Goal: Complete application form

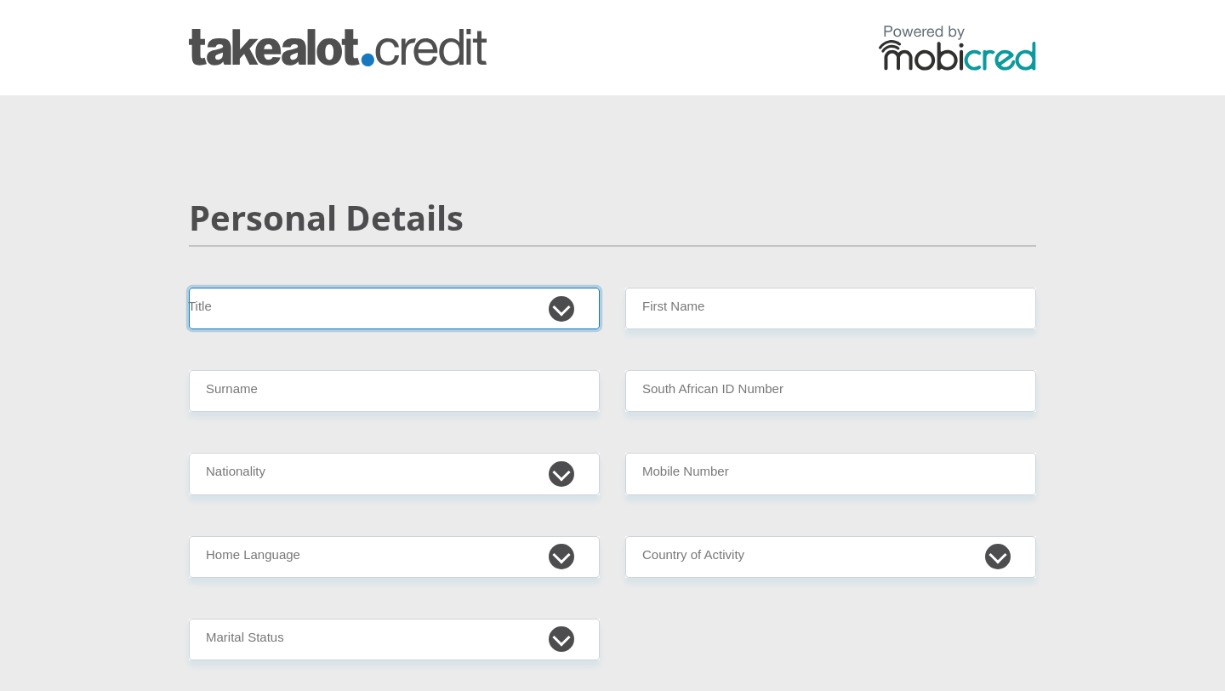
click at [491, 314] on select "Mr Ms Mrs Dr [PERSON_NAME]" at bounding box center [394, 309] width 411 height 42
select select "Mr"
click at [189, 288] on select "Mr Ms Mrs Dr [PERSON_NAME]" at bounding box center [394, 309] width 411 height 42
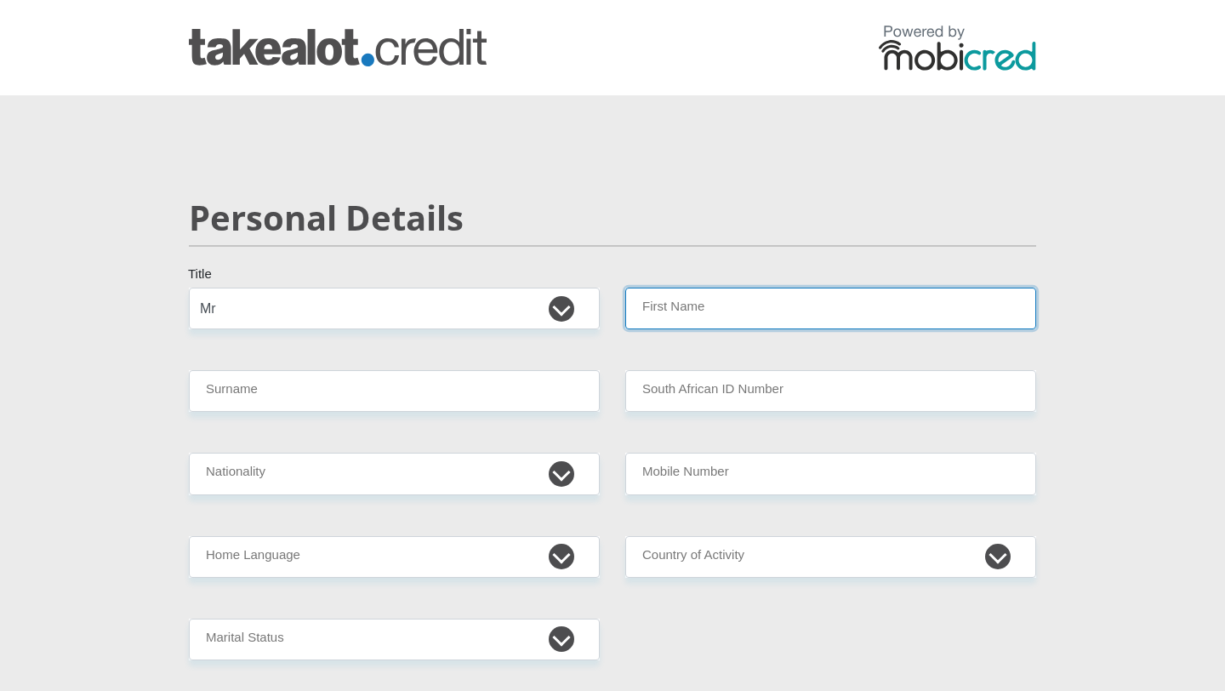
click at [702, 302] on input "First Name" at bounding box center [830, 309] width 411 height 42
type input "Unenhlanhla"
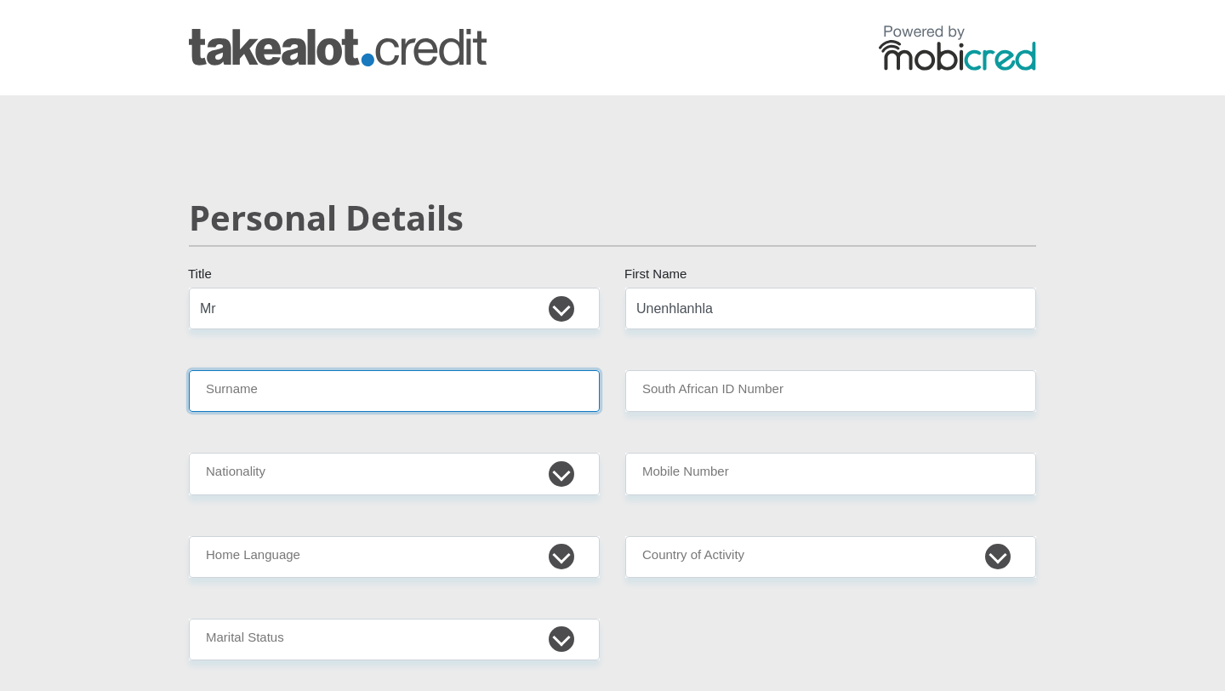
type input "Nyide"
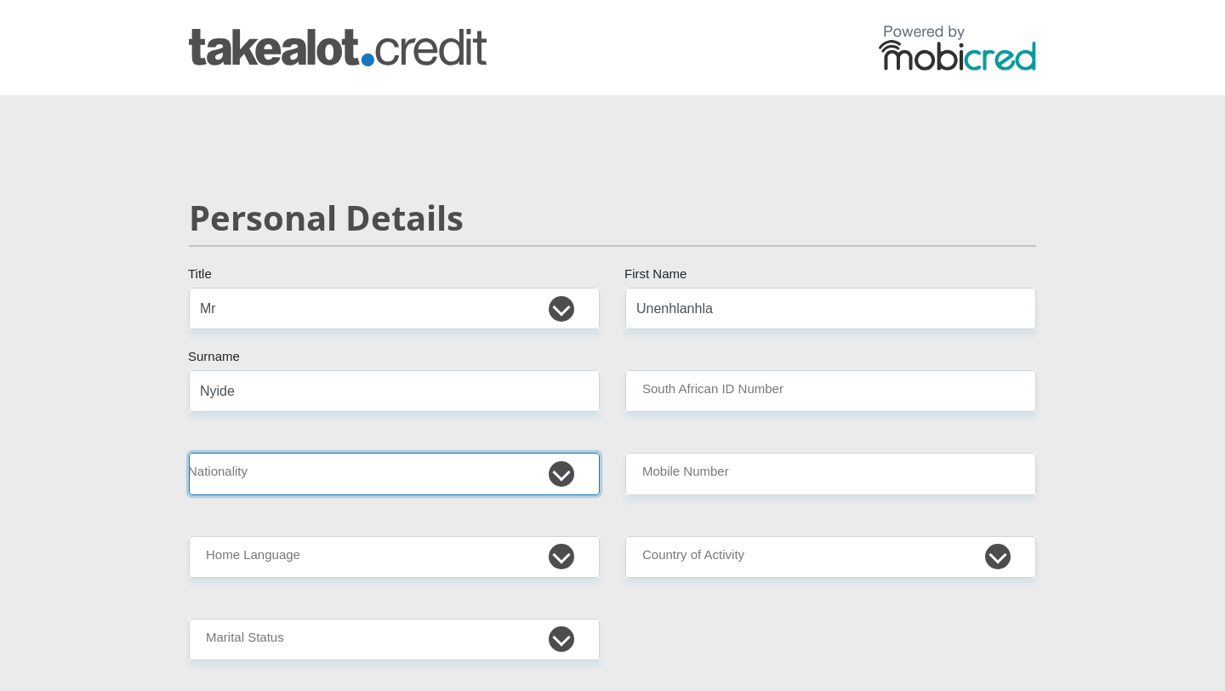
select select "ZAF"
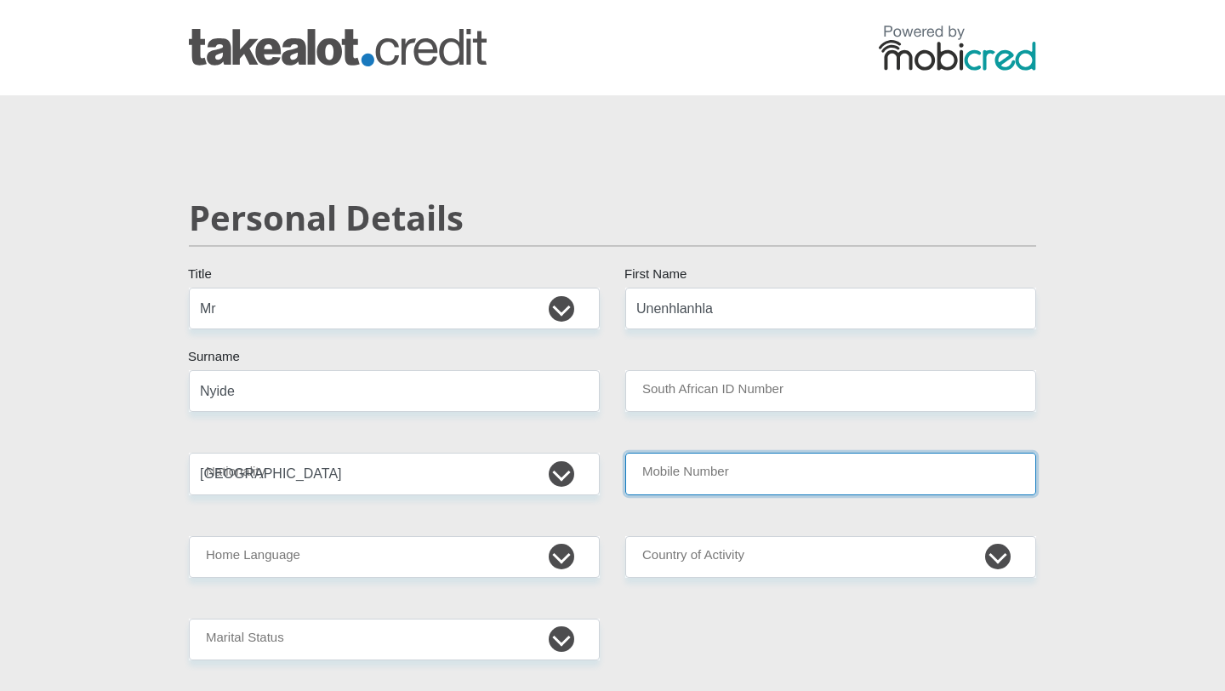
type input "0604295384"
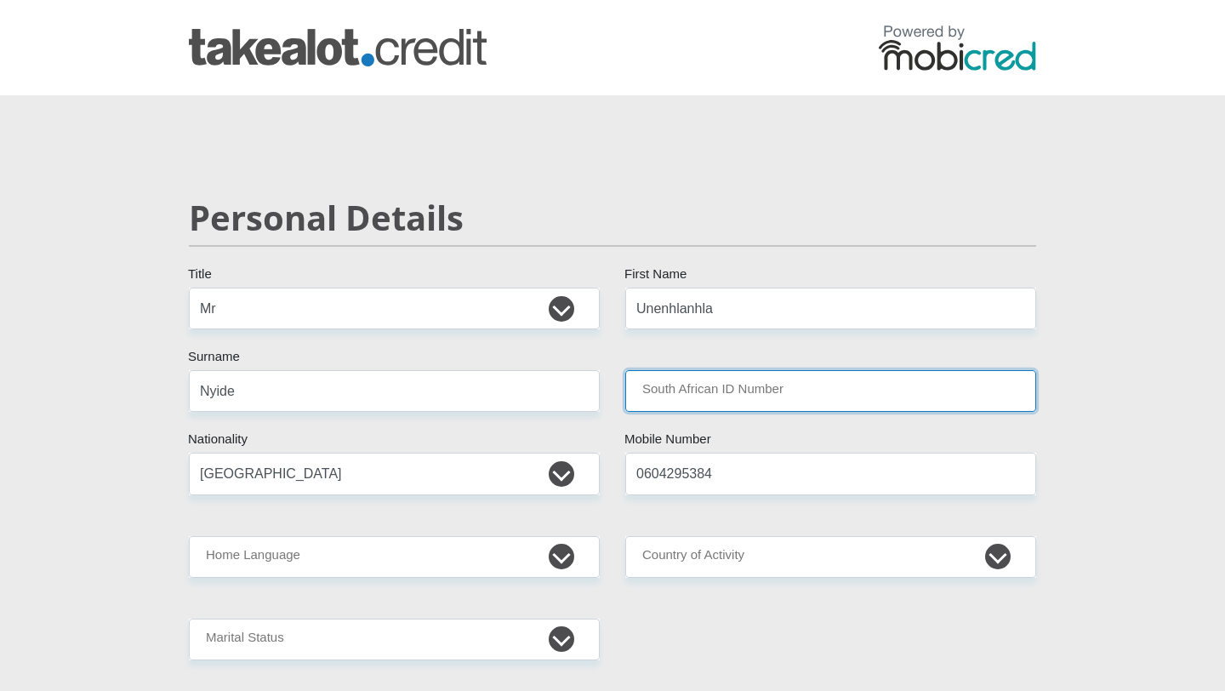
click at [750, 381] on input "South African ID Number" at bounding box center [830, 391] width 411 height 42
type input "9610225408084"
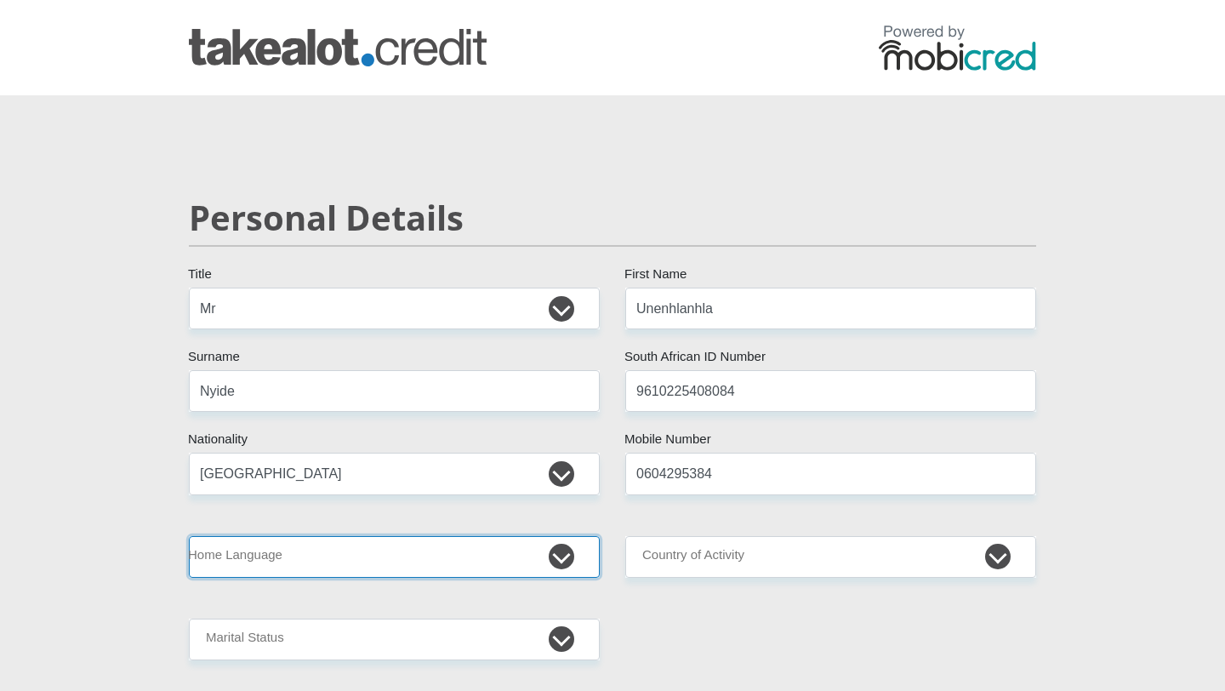
click at [564, 551] on select "Afrikaans English Sepedi South Ndebele Southern Sotho Swati Tsonga Tswana Venda…" at bounding box center [394, 557] width 411 height 42
select select "eng"
click at [189, 536] on select "Afrikaans English Sepedi South Ndebele Southern Sotho Swati Tsonga Tswana Venda…" at bounding box center [394, 557] width 411 height 42
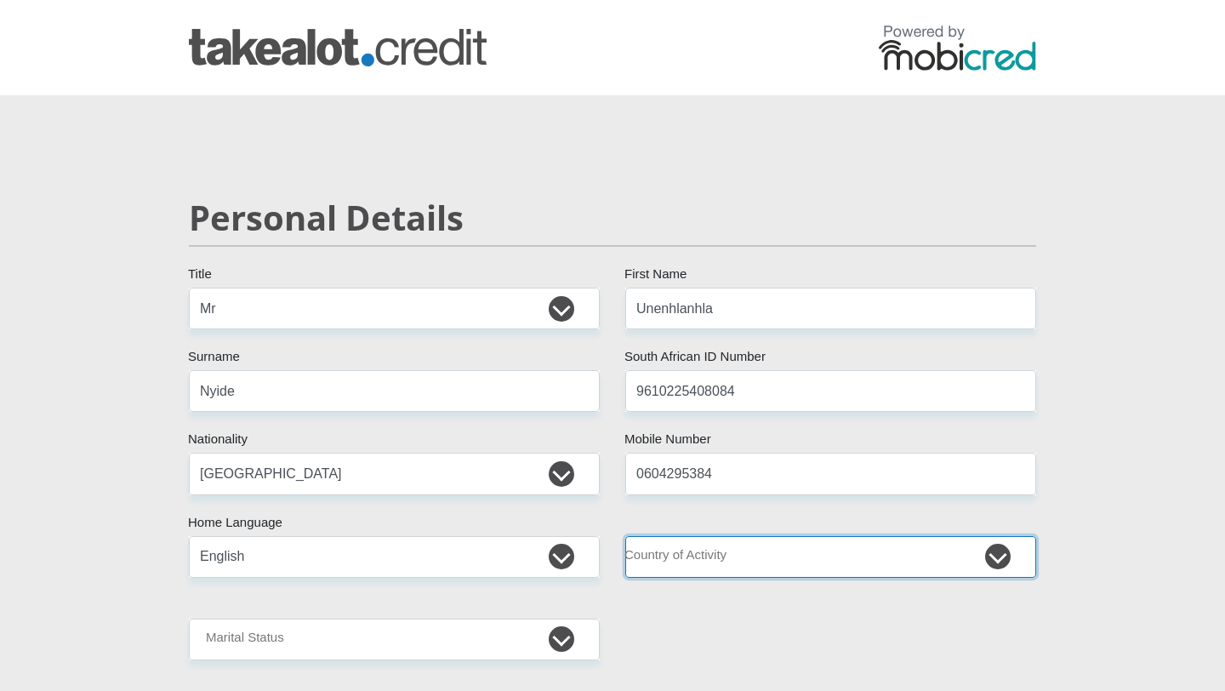
click at [689, 567] on select "[GEOGRAPHIC_DATA] [GEOGRAPHIC_DATA] [GEOGRAPHIC_DATA] [GEOGRAPHIC_DATA] [GEOGRA…" at bounding box center [830, 557] width 411 height 42
select select "ZAF"
click at [625, 536] on select "[GEOGRAPHIC_DATA] [GEOGRAPHIC_DATA] [GEOGRAPHIC_DATA] [GEOGRAPHIC_DATA] [GEOGRA…" at bounding box center [830, 557] width 411 height 42
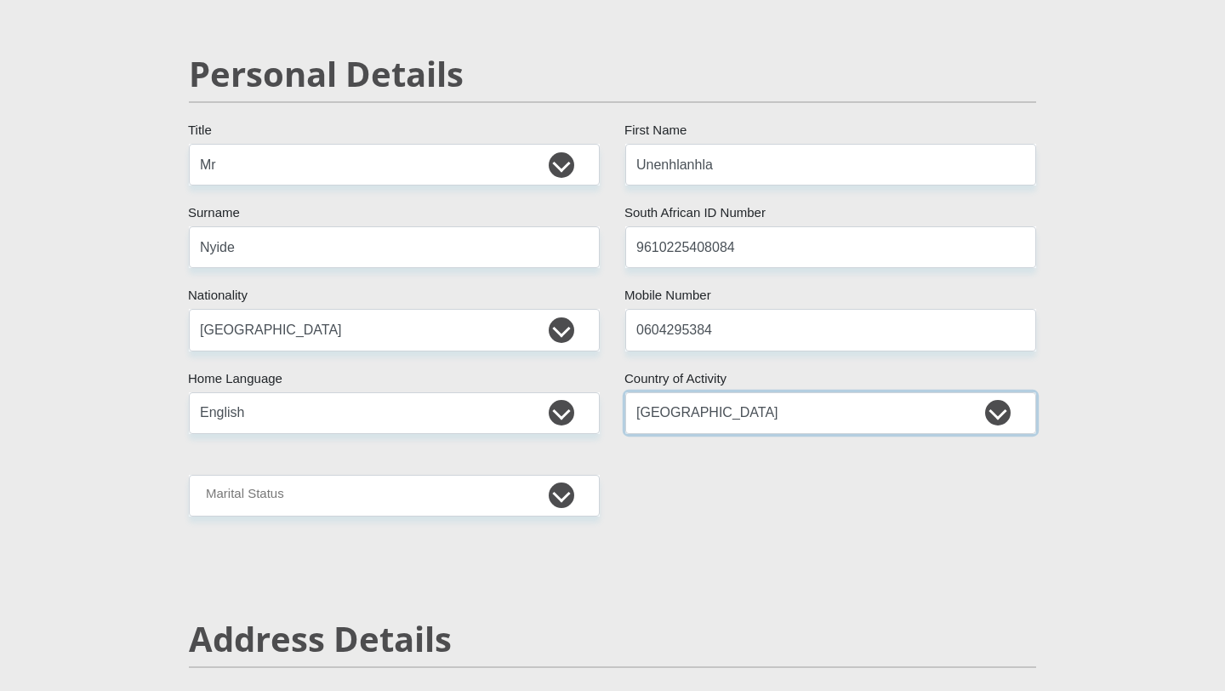
scroll to position [202, 0]
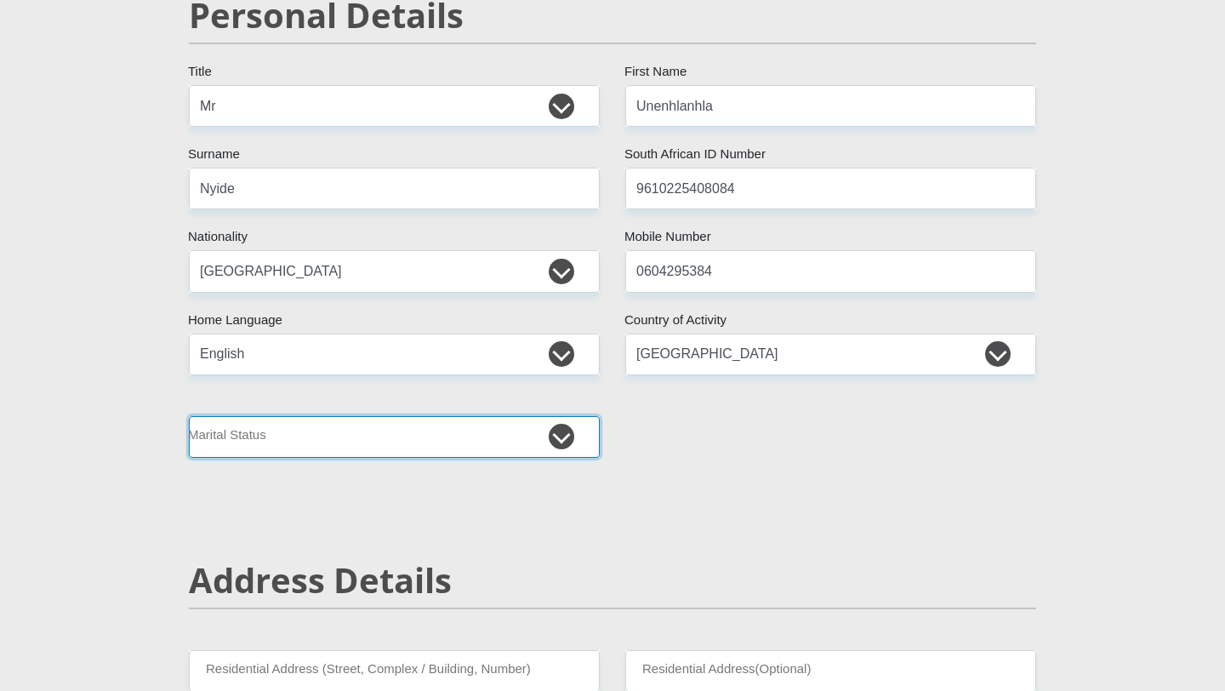
click at [583, 451] on select "Married ANC Single Divorced Widowed Married COP or Customary Law" at bounding box center [394, 437] width 411 height 42
select select "2"
click at [189, 416] on select "Married ANC Single Divorced Widowed Married COP or Customary Law" at bounding box center [394, 437] width 411 height 42
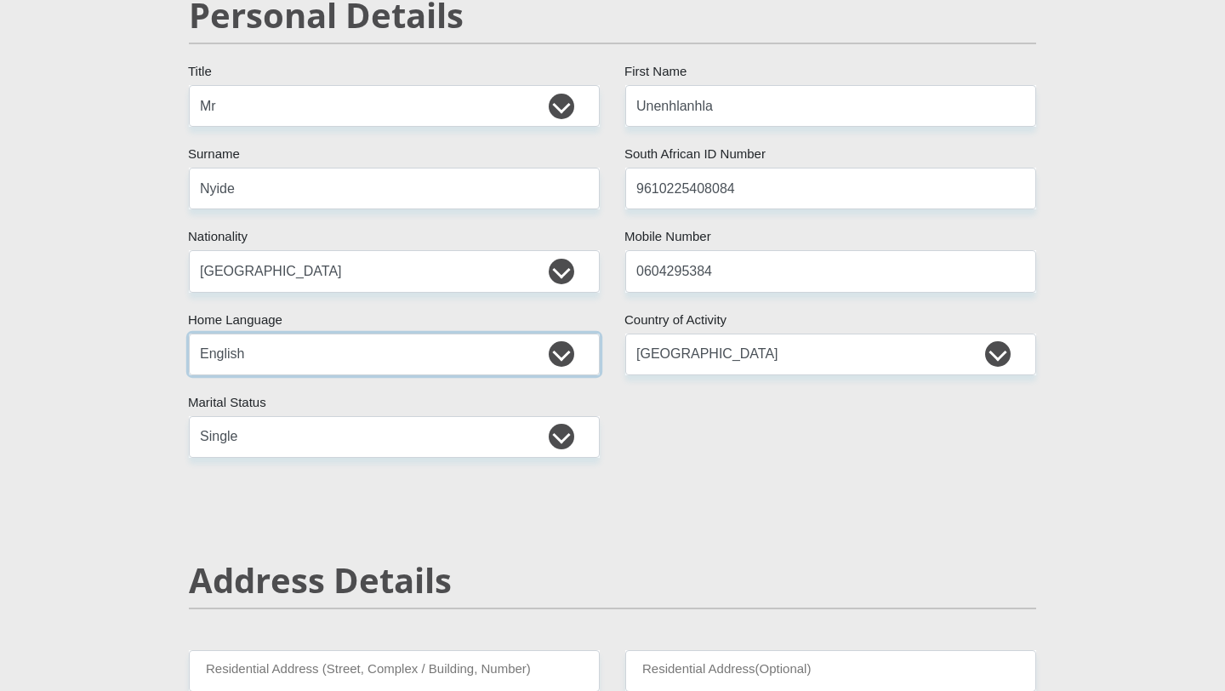
click at [557, 367] on select "Afrikaans English Sepedi South Ndebele Southern Sotho Swati Tsonga Tswana Venda…" at bounding box center [394, 354] width 411 height 42
select select "[DATE]"
click at [189, 333] on select "Afrikaans English Sepedi South Ndebele Southern Sotho Swati Tsonga Tswana Venda…" at bounding box center [394, 354] width 411 height 42
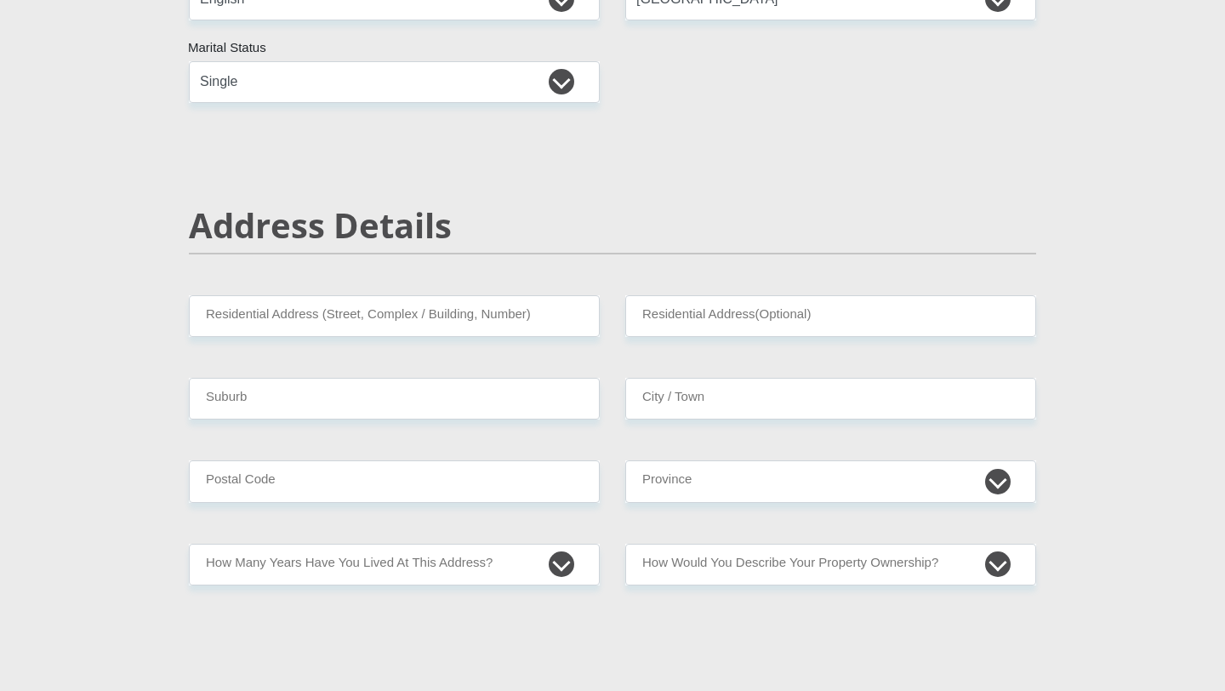
scroll to position [693, 0]
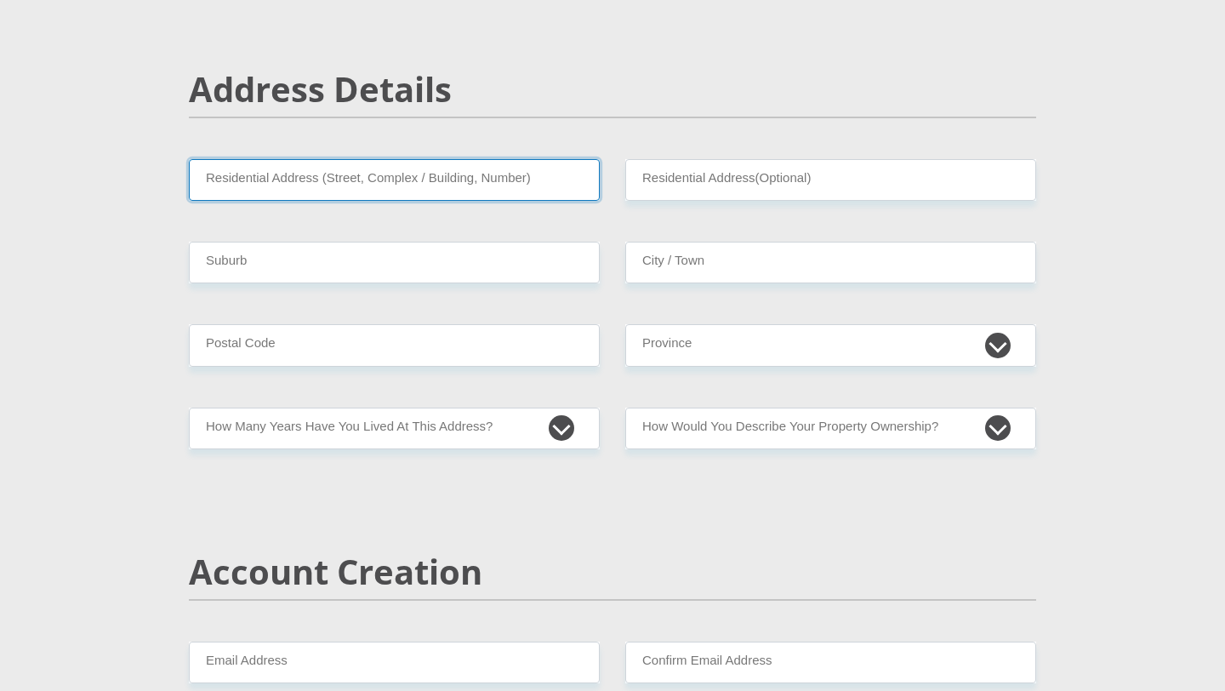
click at [478, 191] on input "Residential Address (Street, Complex / Building, Number)" at bounding box center [394, 180] width 411 height 42
type input "[STREET_ADDRESS]"
type input "WELTEVREDEN PARK"
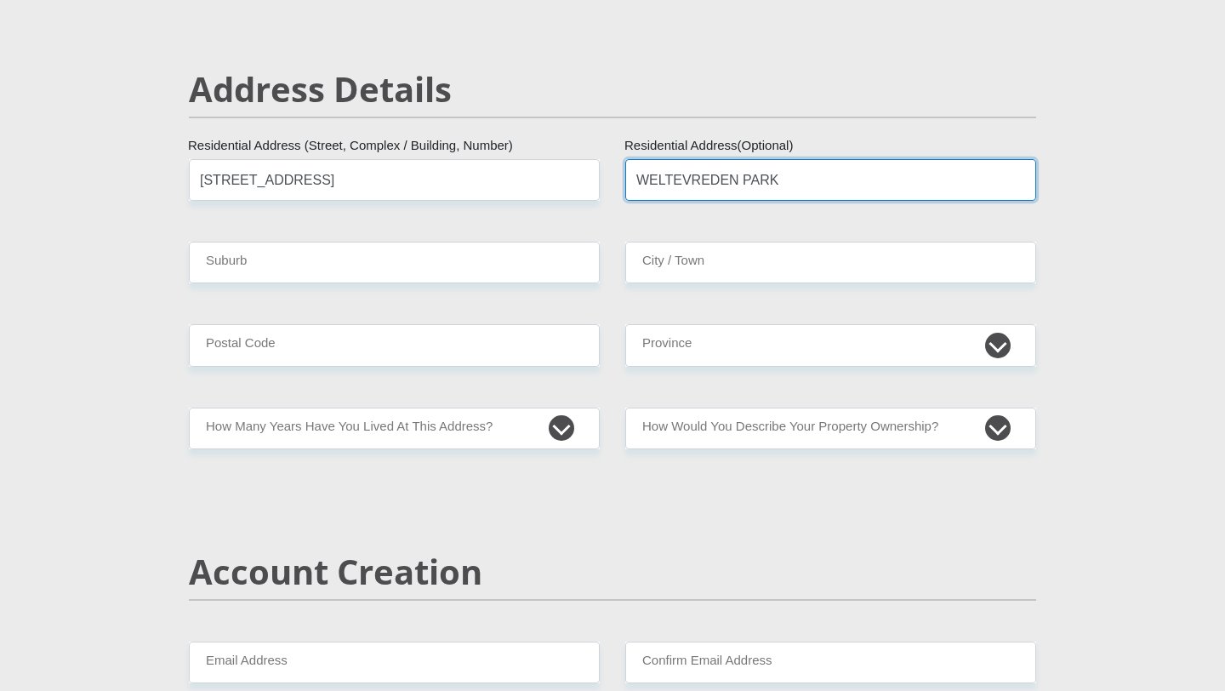
type input "[GEOGRAPHIC_DATA]"
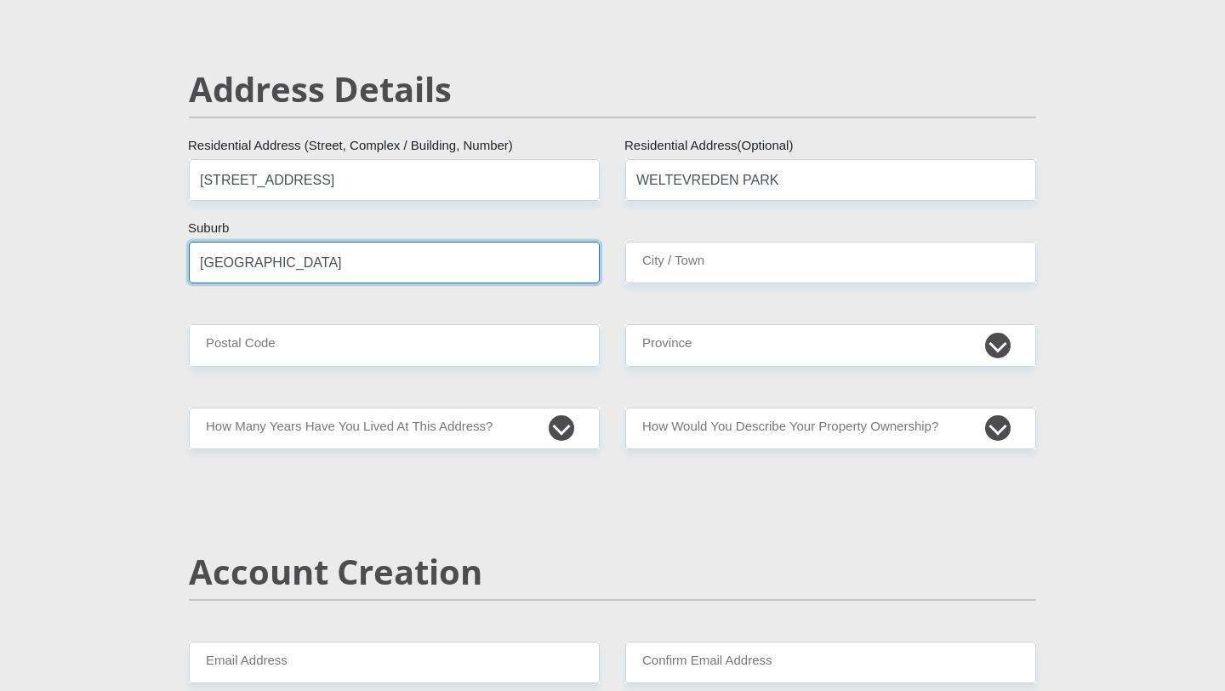
type input "[GEOGRAPHIC_DATA]"
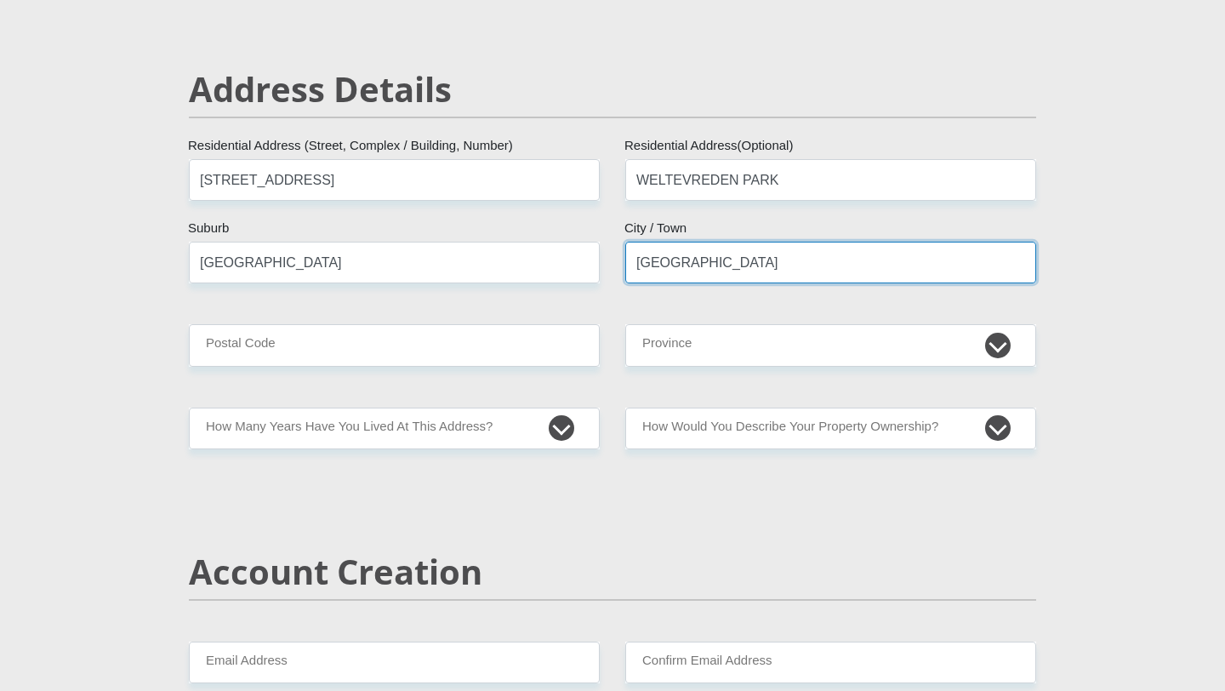
type input "1709"
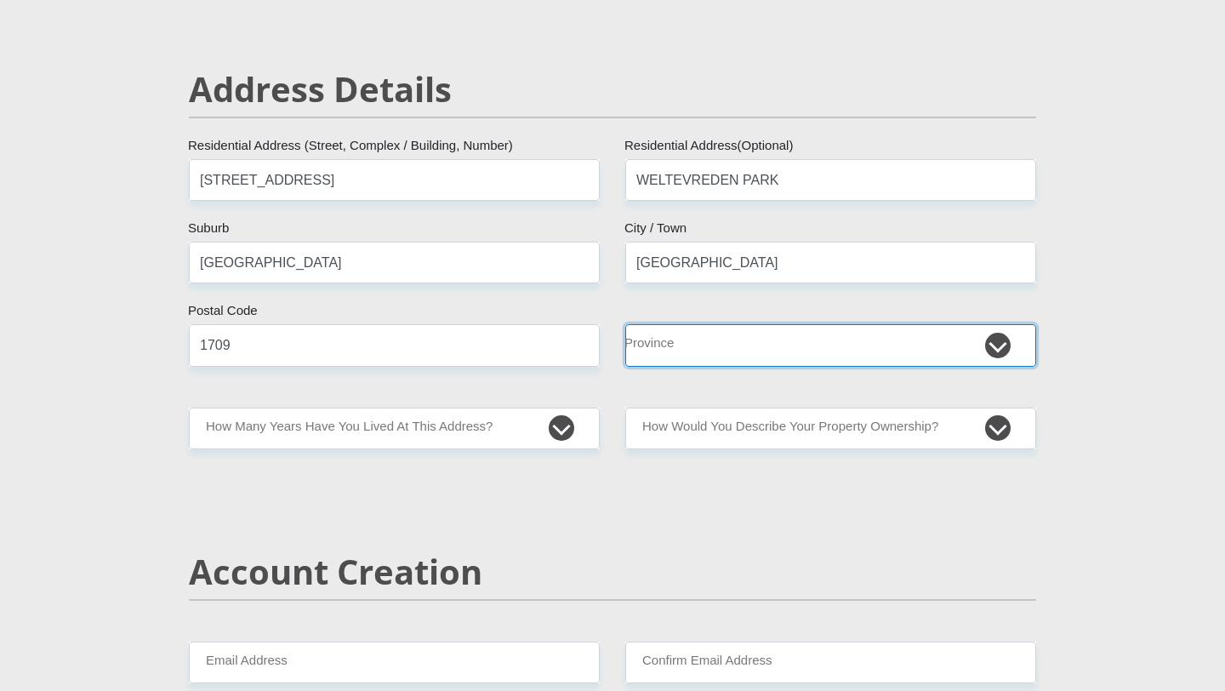
select select "Gauteng"
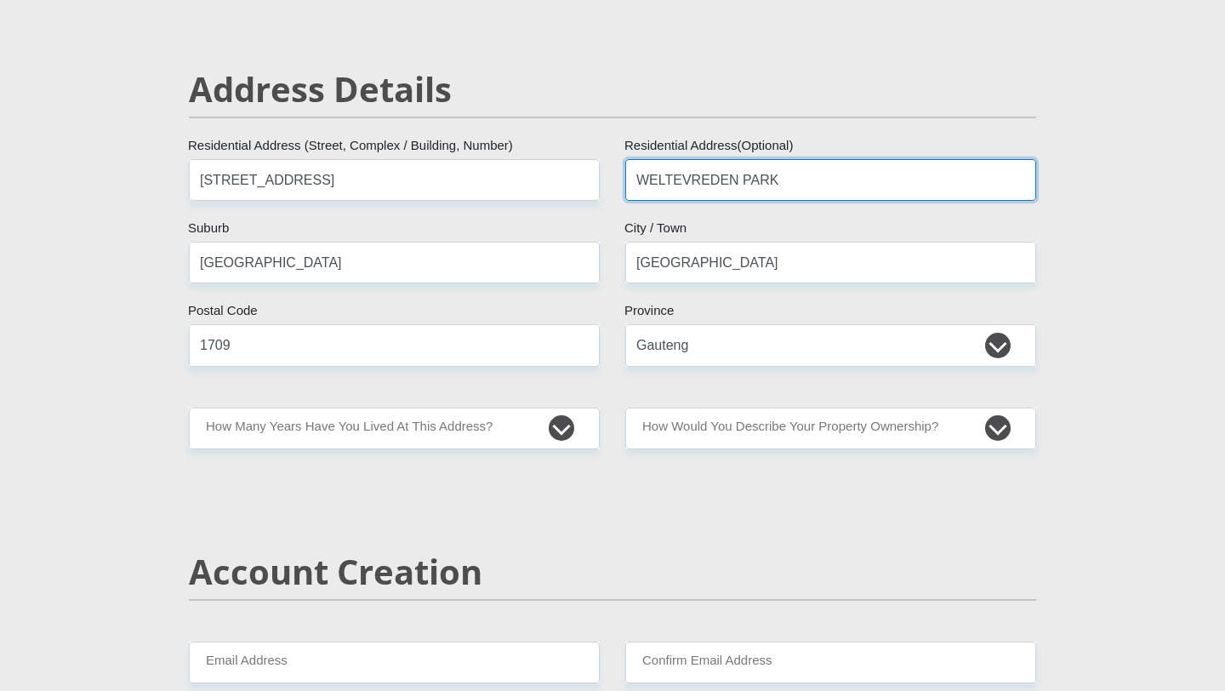
click at [684, 185] on input "WELTEVREDEN PARK" at bounding box center [830, 180] width 411 height 42
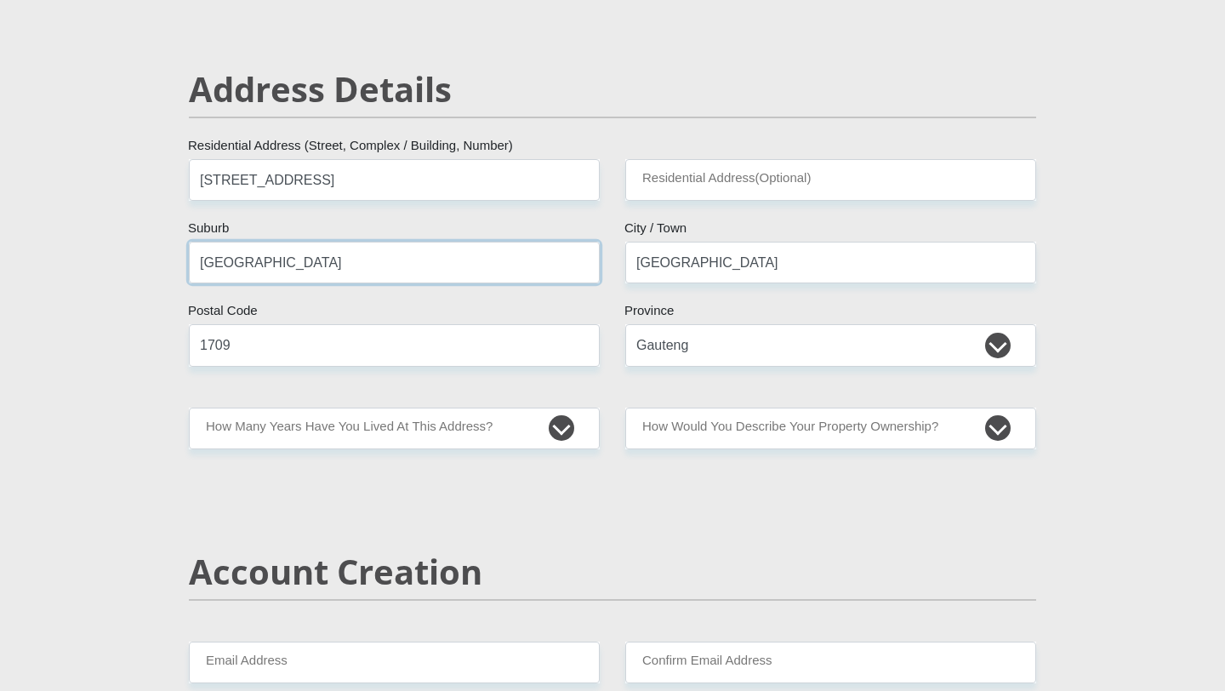
click at [520, 273] on input "[GEOGRAPHIC_DATA]" at bounding box center [394, 263] width 411 height 42
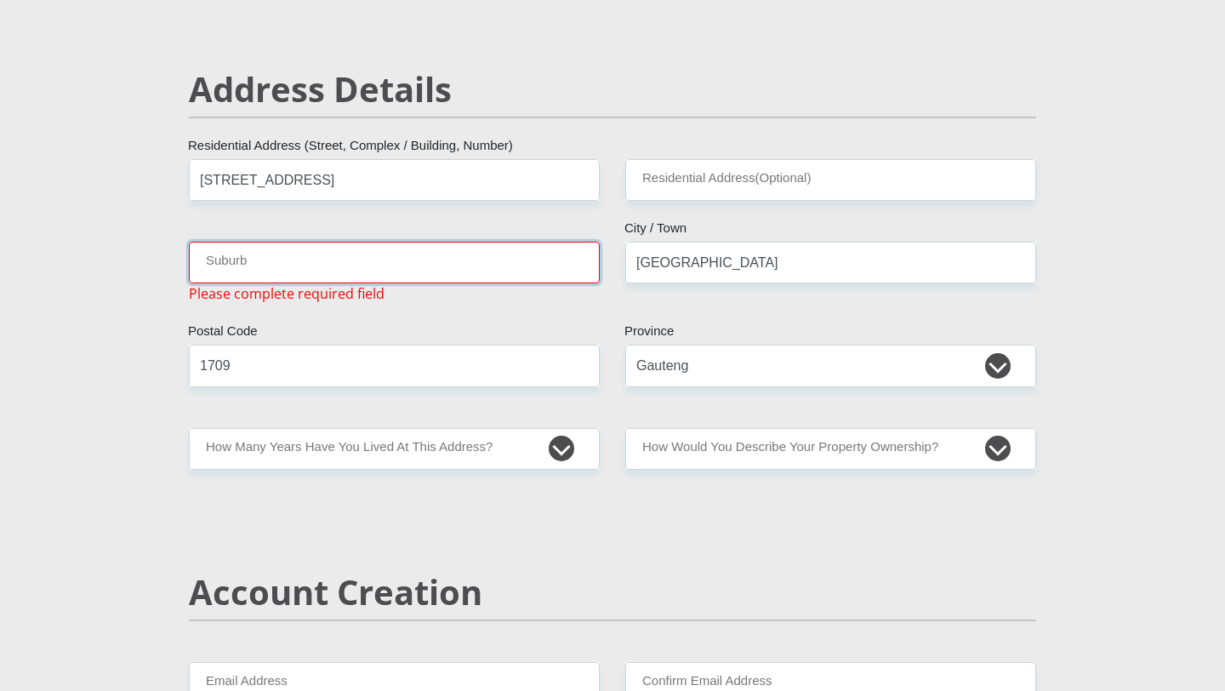
type input "[GEOGRAPHIC_DATA]"
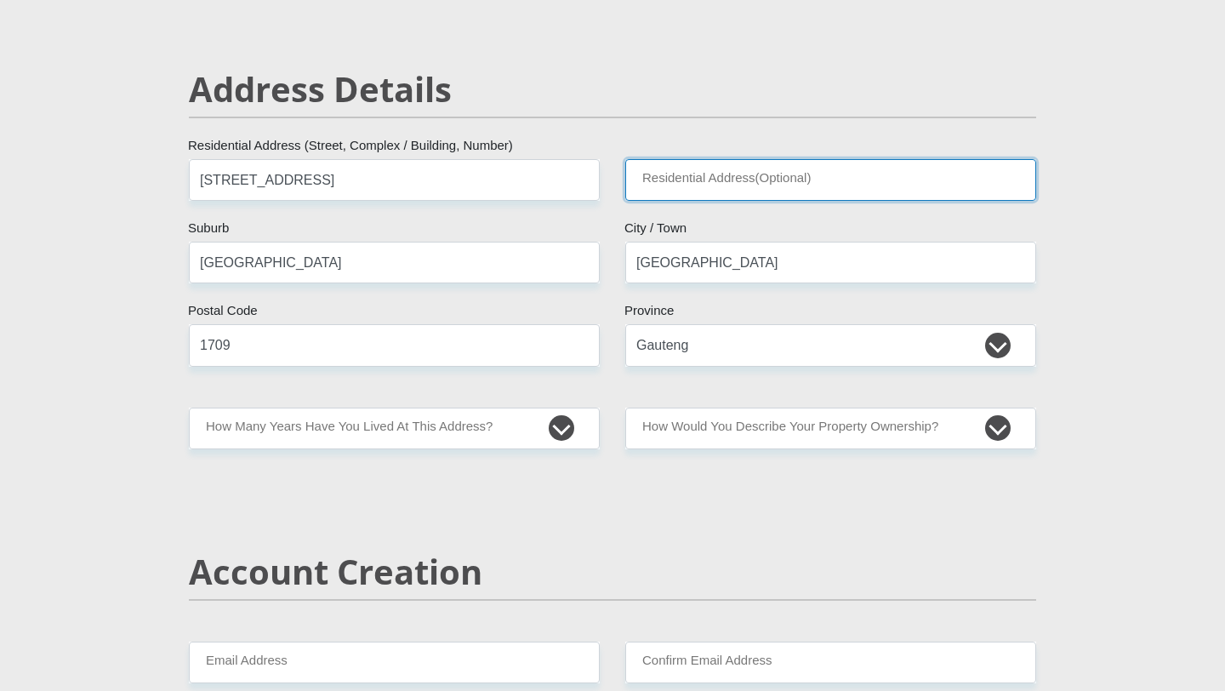
type input "WELTEVREDEN PARK"
click at [504, 270] on input "[GEOGRAPHIC_DATA]" at bounding box center [394, 263] width 411 height 42
paste input "WELTEVREDEN PARK"
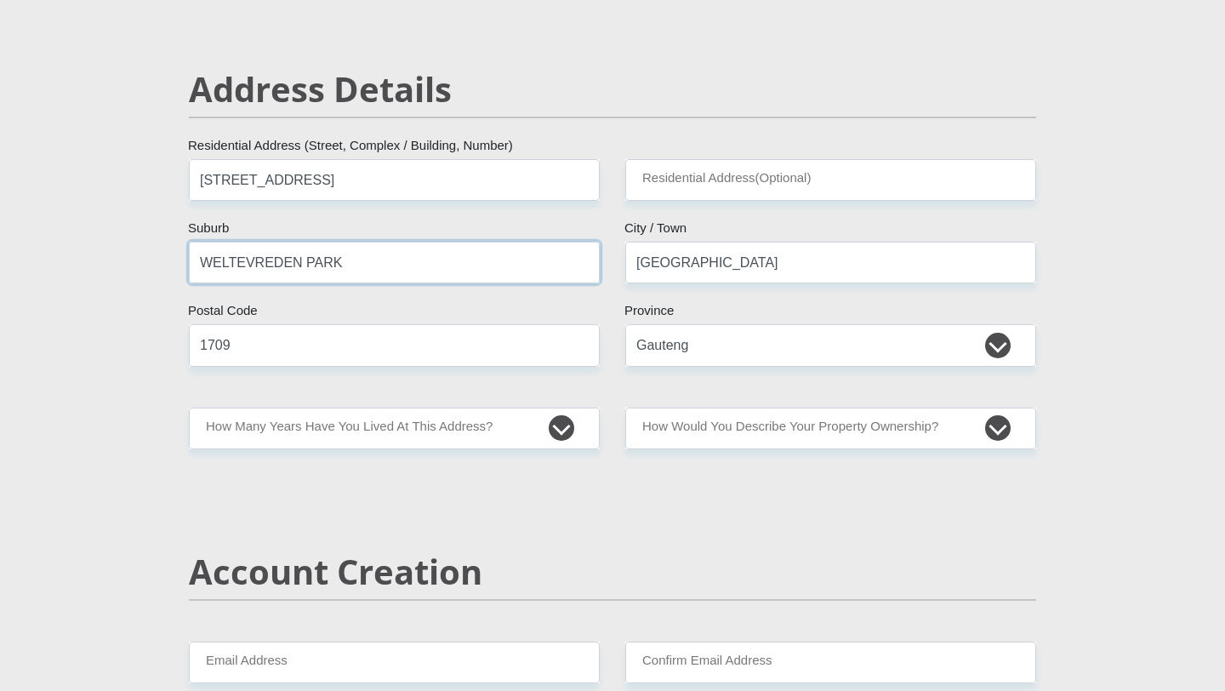
type input "WELTEVREDEN PARK"
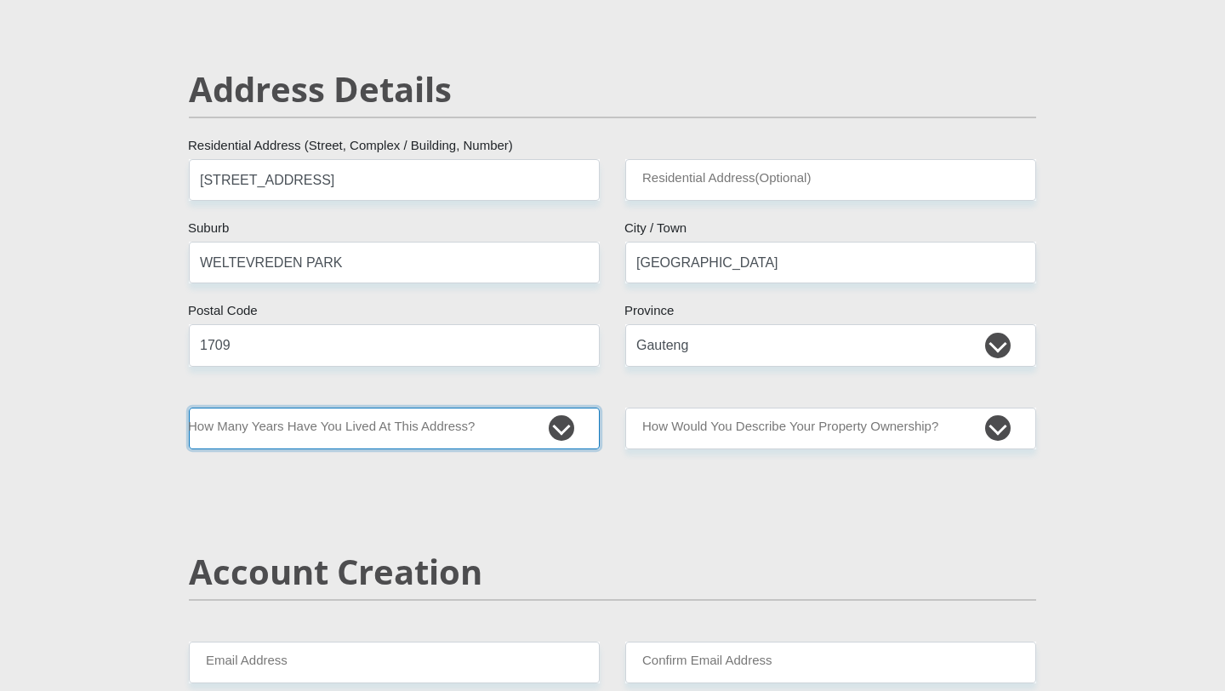
click at [563, 425] on select "less than 1 year 1-3 years 3-5 years 5+ years" at bounding box center [394, 429] width 411 height 42
select select "5"
click at [189, 408] on select "less than 1 year 1-3 years 3-5 years 5+ years" at bounding box center [394, 429] width 411 height 42
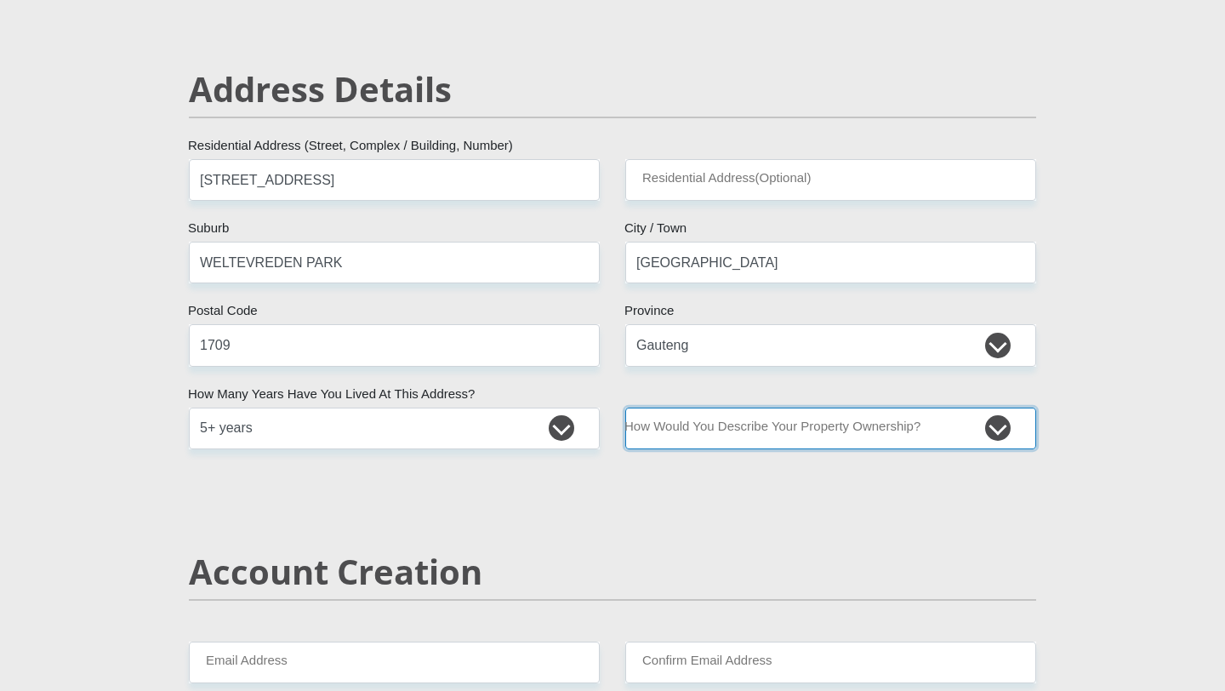
click at [701, 439] on select "Owned Rented Family Owned Company Dwelling" at bounding box center [830, 429] width 411 height 42
select select "parents"
click at [625, 408] on select "Owned Rented Family Owned Company Dwelling" at bounding box center [830, 429] width 411 height 42
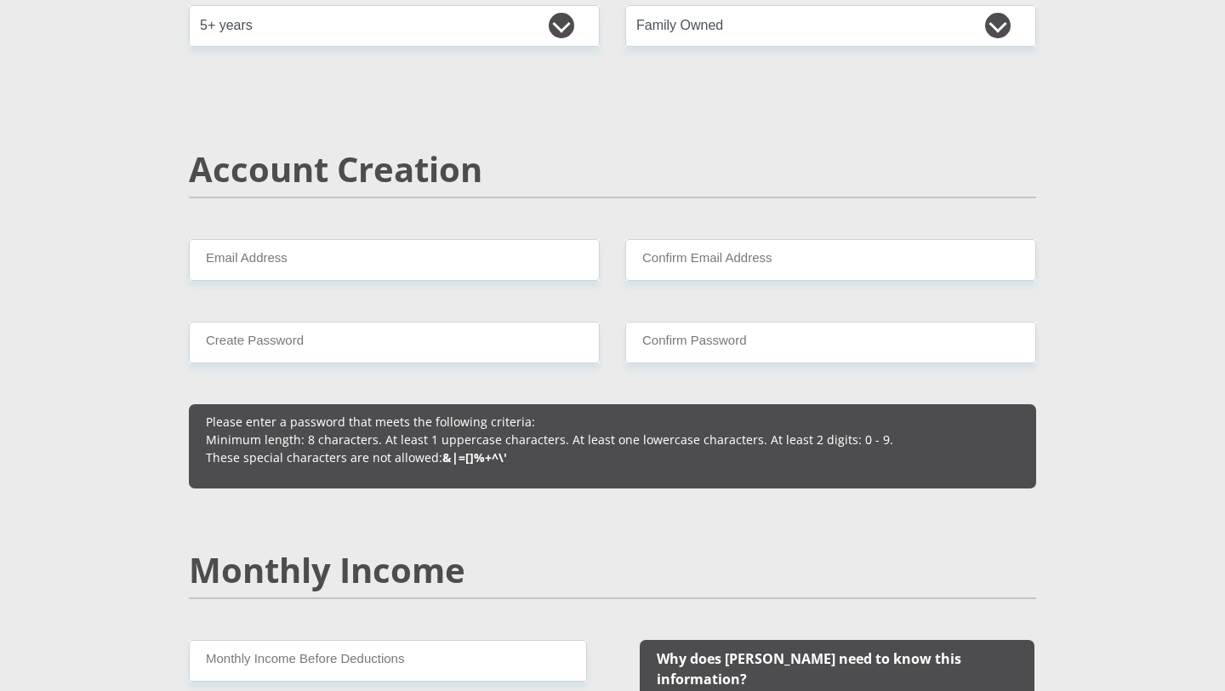
scroll to position [1138, 0]
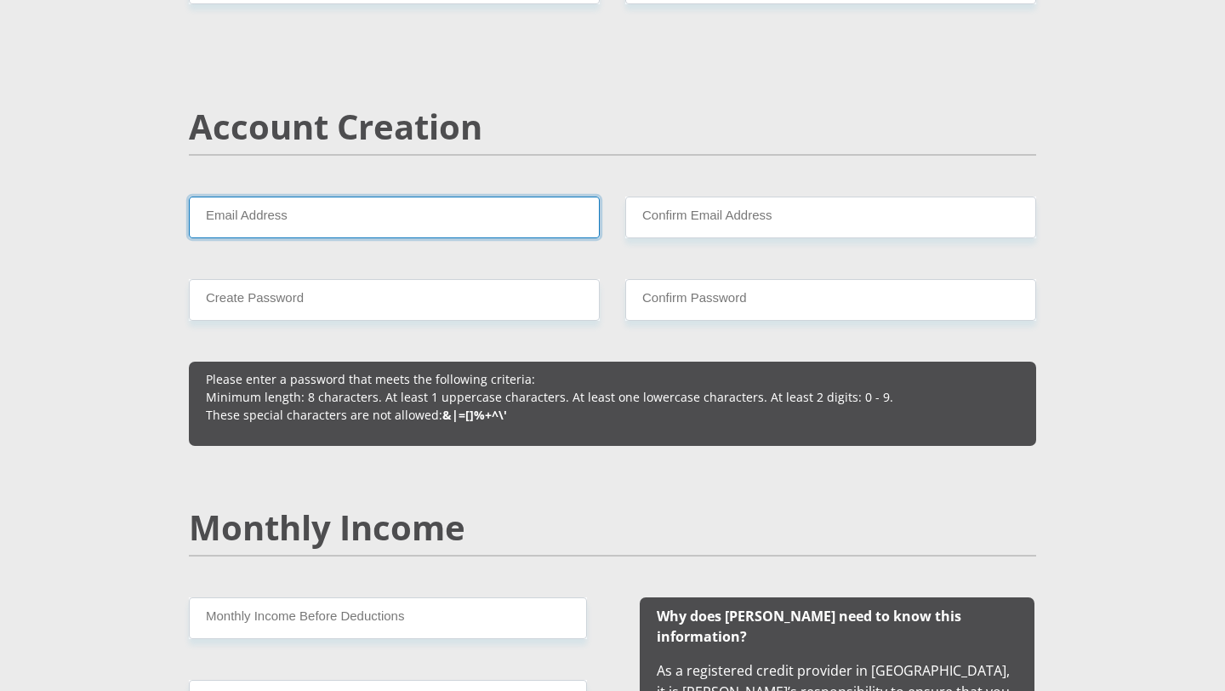
click at [516, 222] on input "Email Address" at bounding box center [394, 218] width 411 height 42
type input "[EMAIL_ADDRESS][DOMAIN_NAME]"
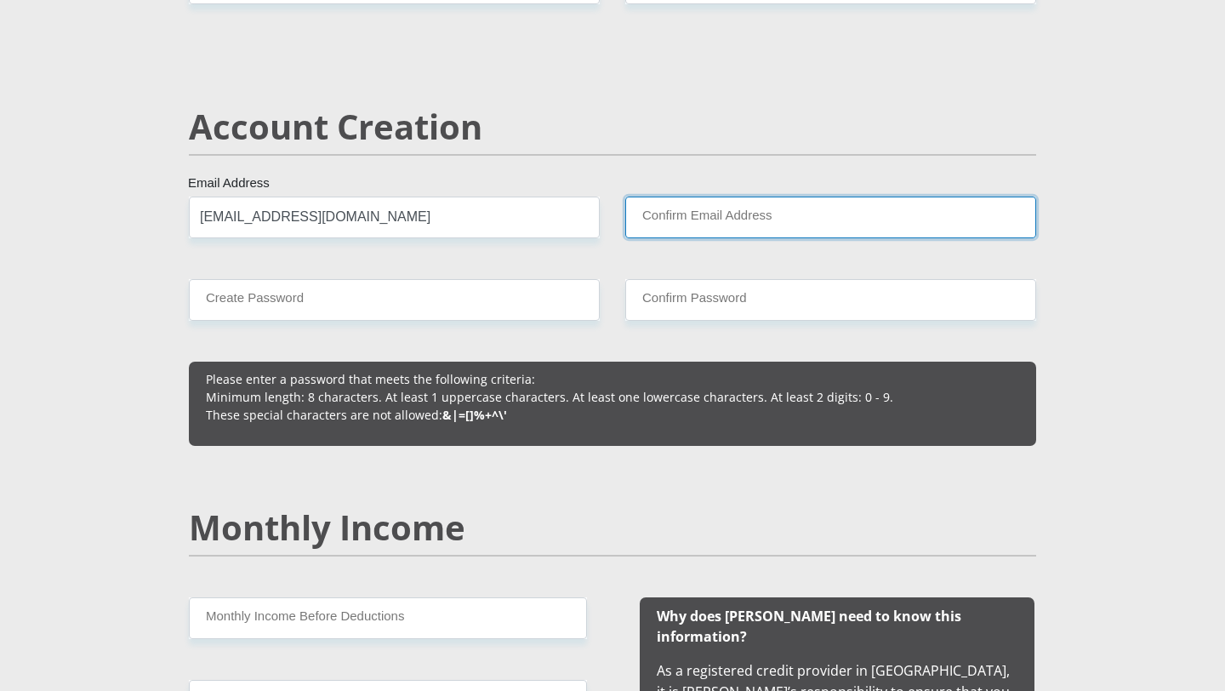
type input "[EMAIL_ADDRESS][DOMAIN_NAME]"
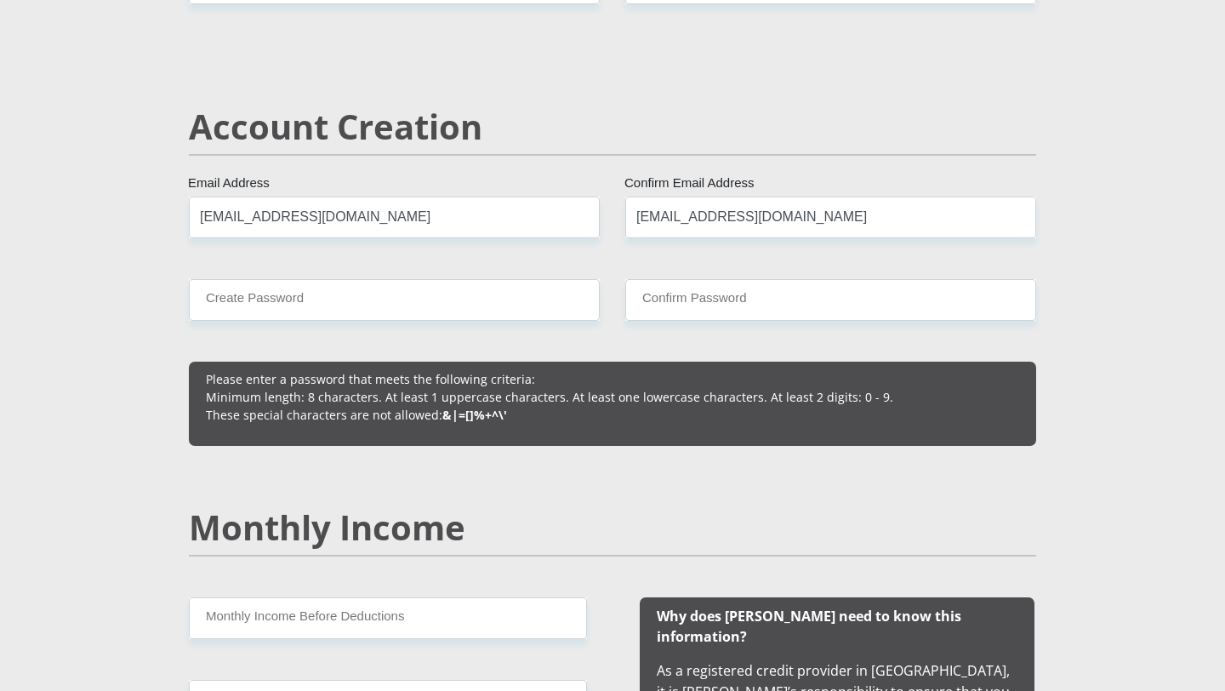
type input "0604295384"
type input "Unenhlanhla"
type input "Nyide"
click at [504, 289] on input "Create Password" at bounding box center [394, 300] width 411 height 42
type input "Nhlanhla11#"
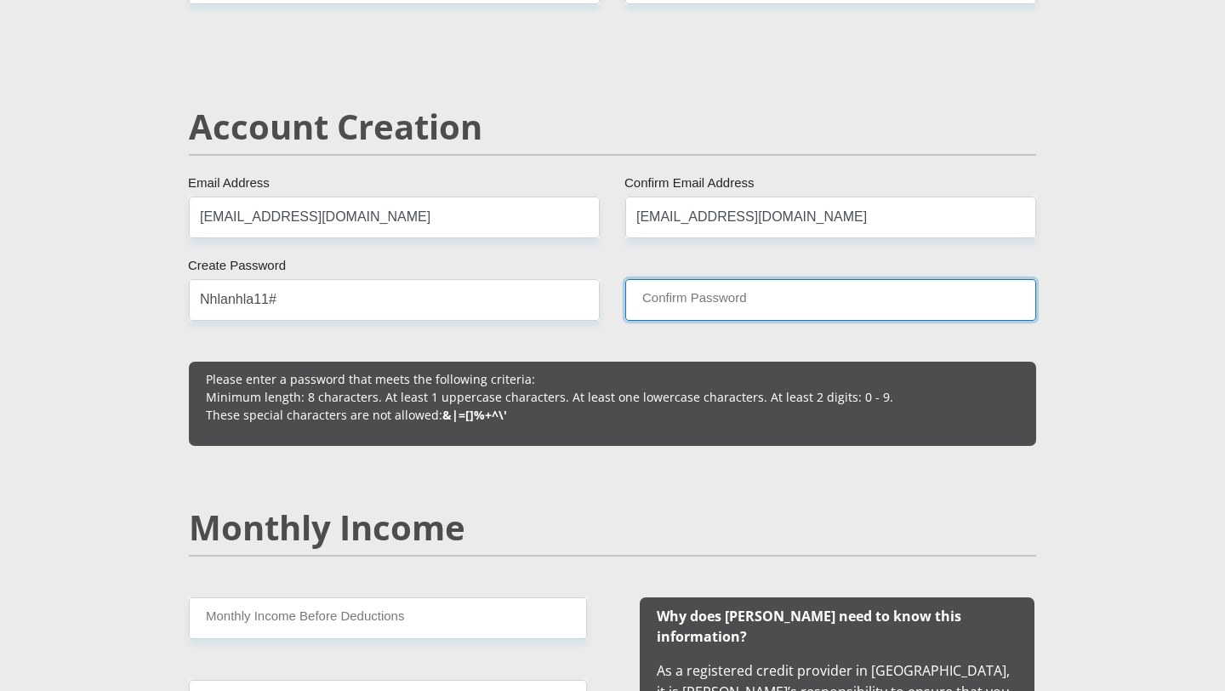
click at [715, 311] on input "Confirm Password" at bounding box center [830, 300] width 411 height 42
type input "Nhlanhla11#"
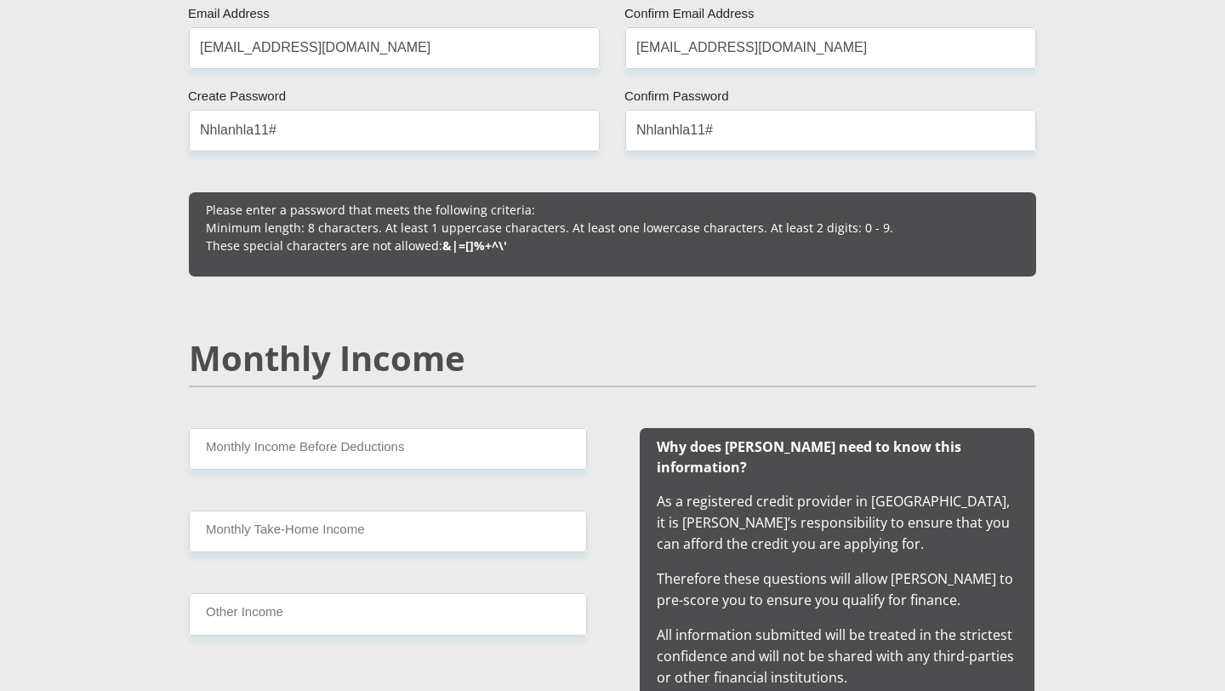
scroll to position [1344, 0]
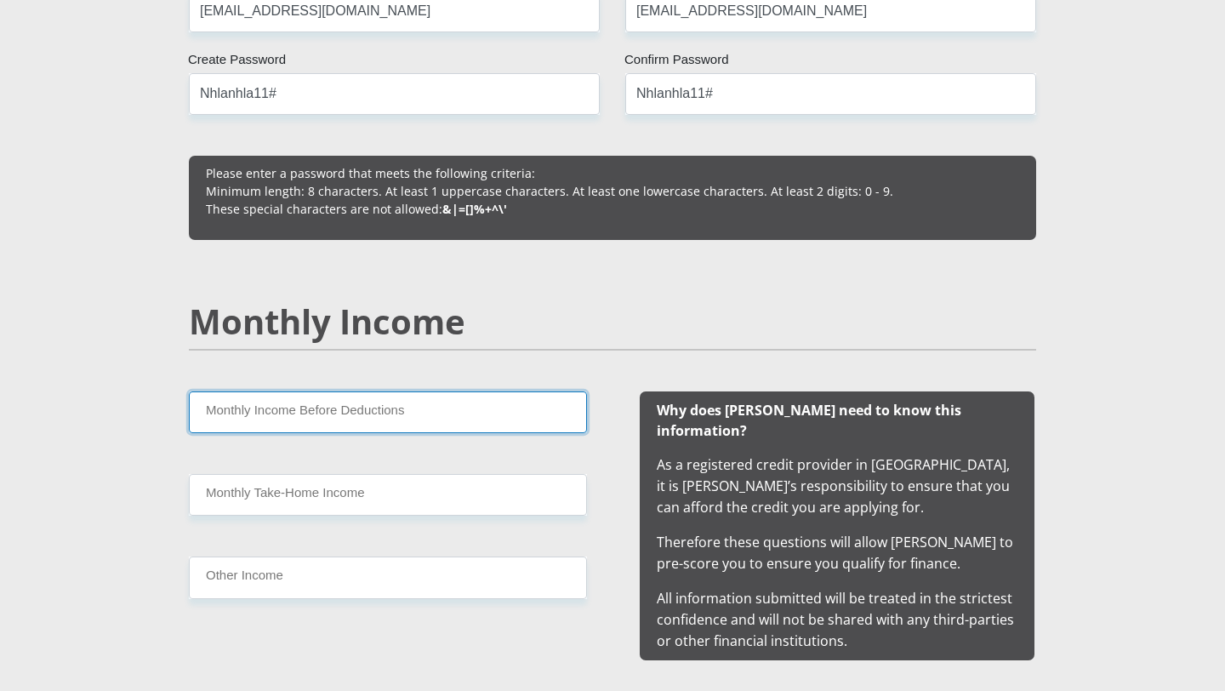
click at [539, 411] on input "Monthly Income Before Deductions" at bounding box center [388, 412] width 398 height 42
type input "32000"
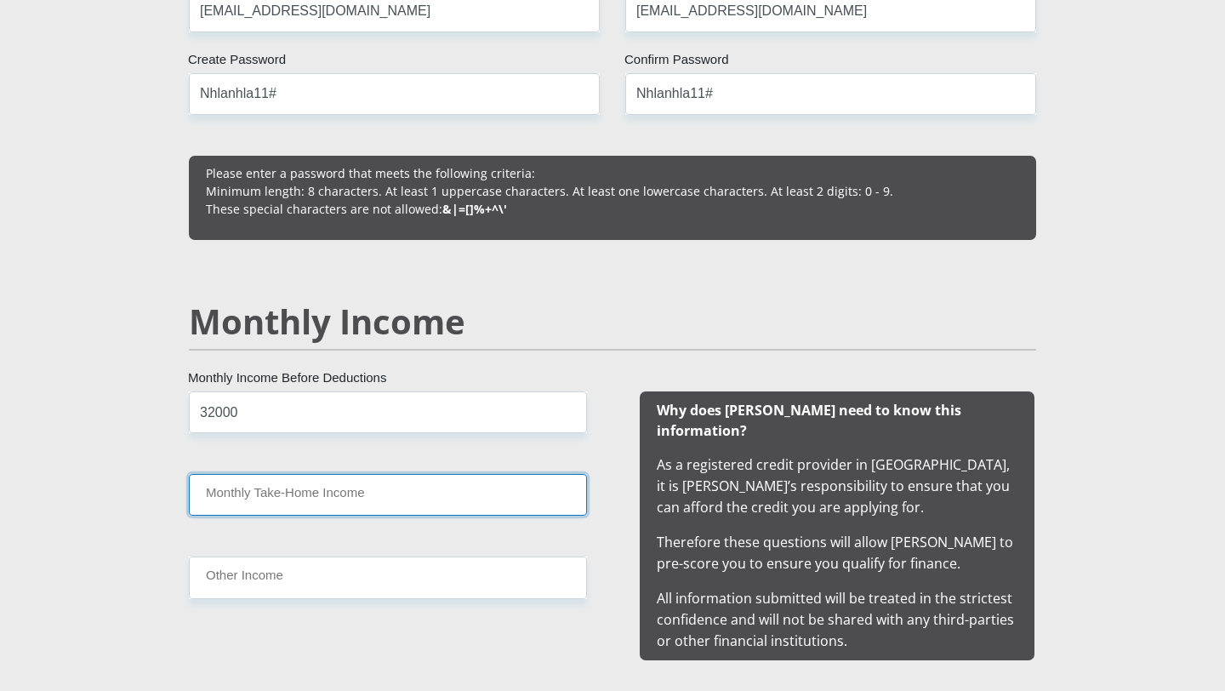
click at [373, 507] on input "Monthly Take-Home Income" at bounding box center [388, 495] width 398 height 42
type input "26000"
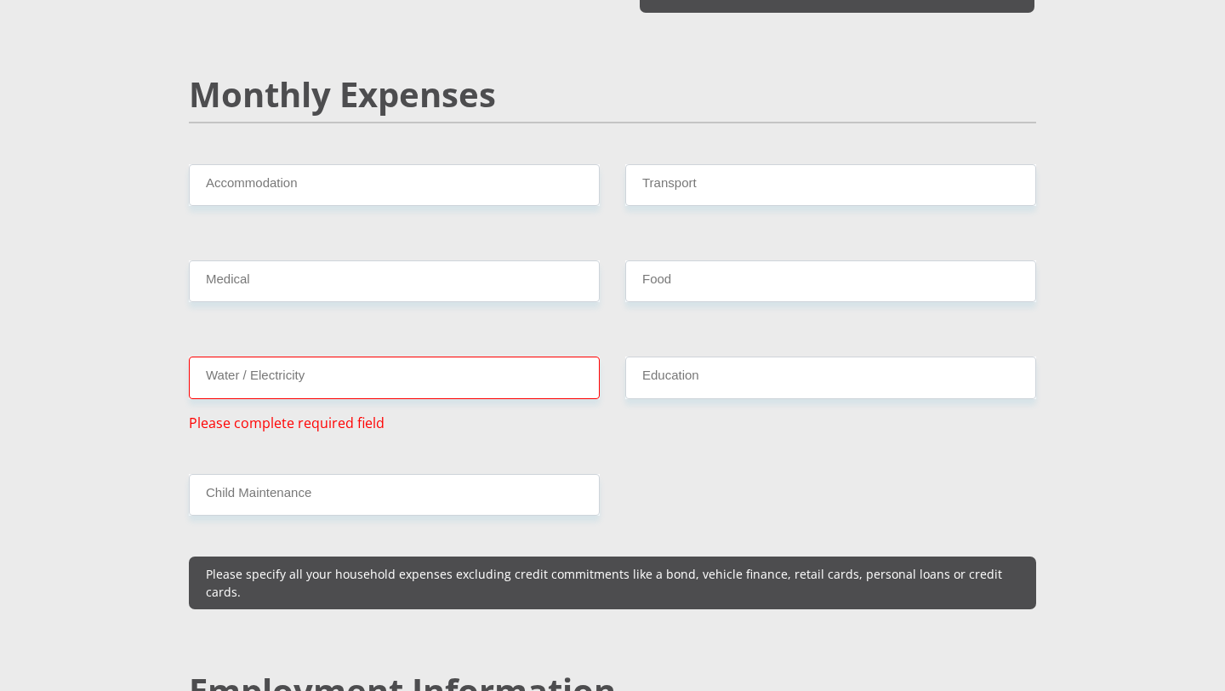
scroll to position [1991, 0]
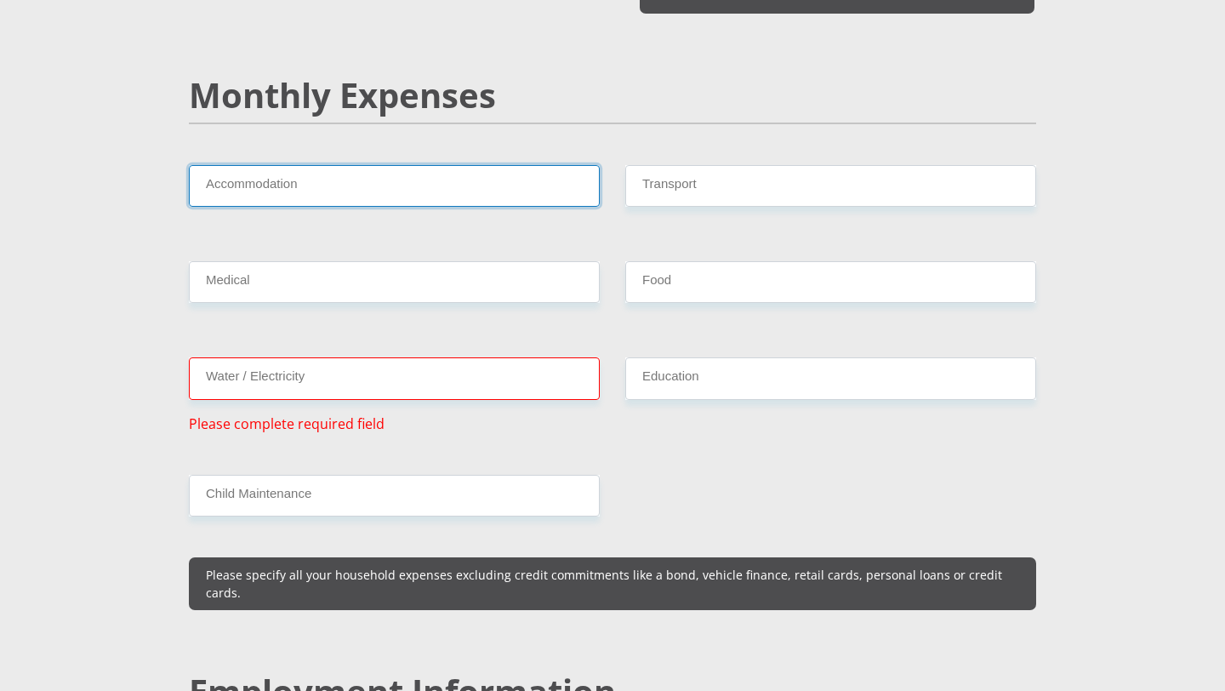
click at [390, 173] on input "Accommodation" at bounding box center [394, 186] width 411 height 42
type input "6000"
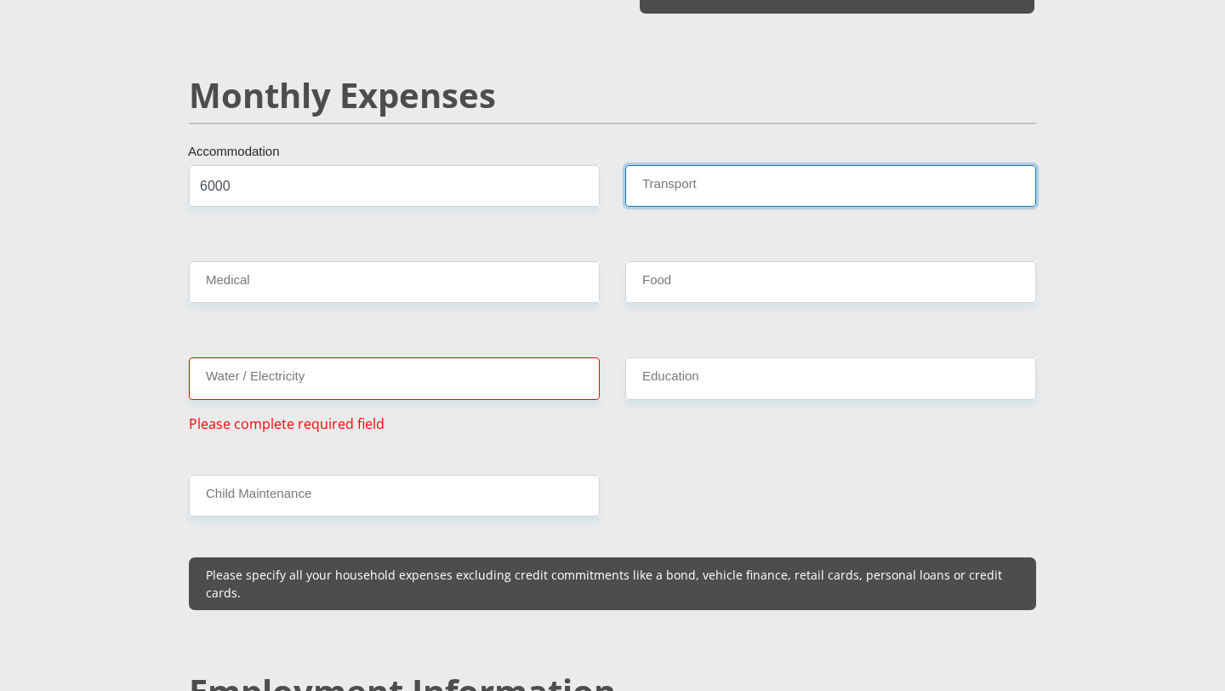
click at [676, 165] on input "Transport" at bounding box center [830, 186] width 411 height 42
click at [694, 176] on input "1000" at bounding box center [830, 186] width 411 height 42
type input "1400"
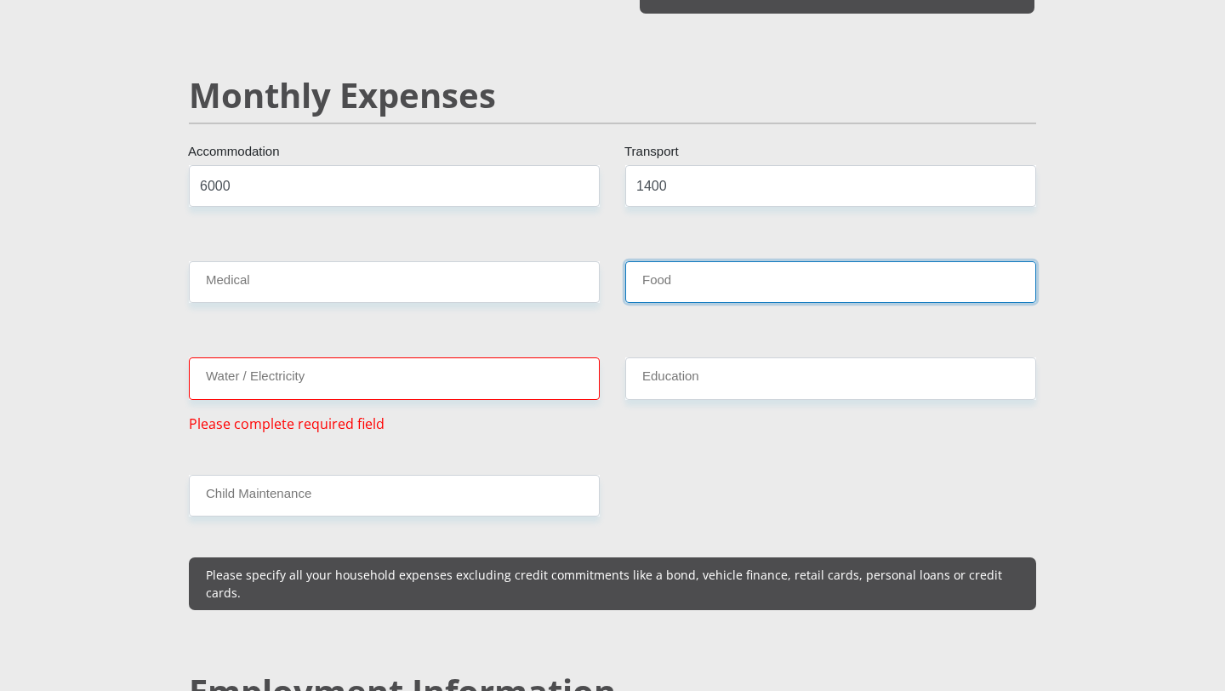
click at [686, 265] on input "Food" at bounding box center [830, 282] width 411 height 42
type input "1500"
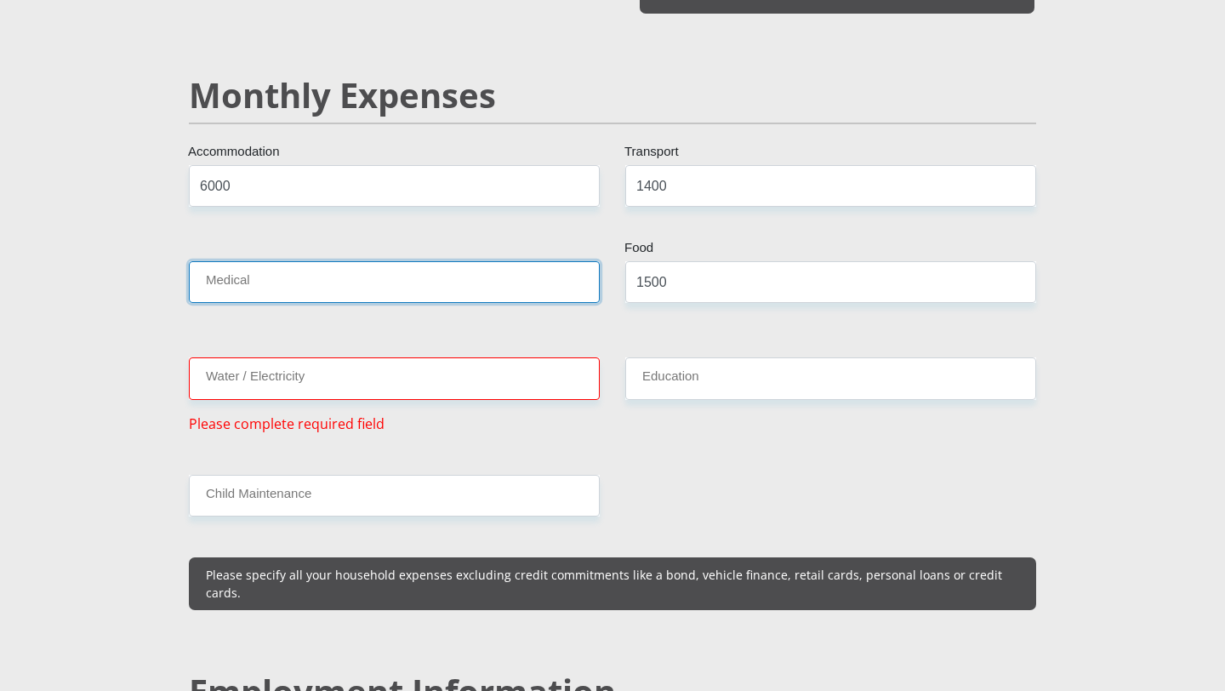
click at [525, 265] on input "Medical" at bounding box center [394, 282] width 411 height 42
type input "0"
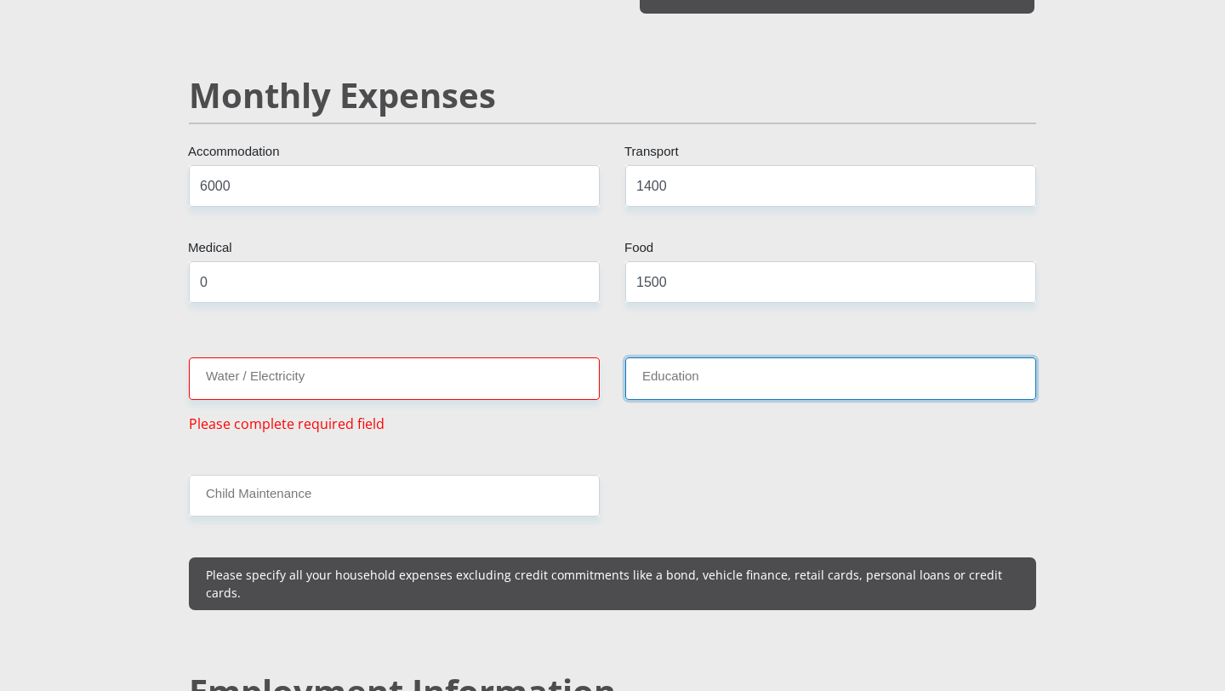
click at [689, 362] on input "Education" at bounding box center [830, 378] width 411 height 42
type input "0"
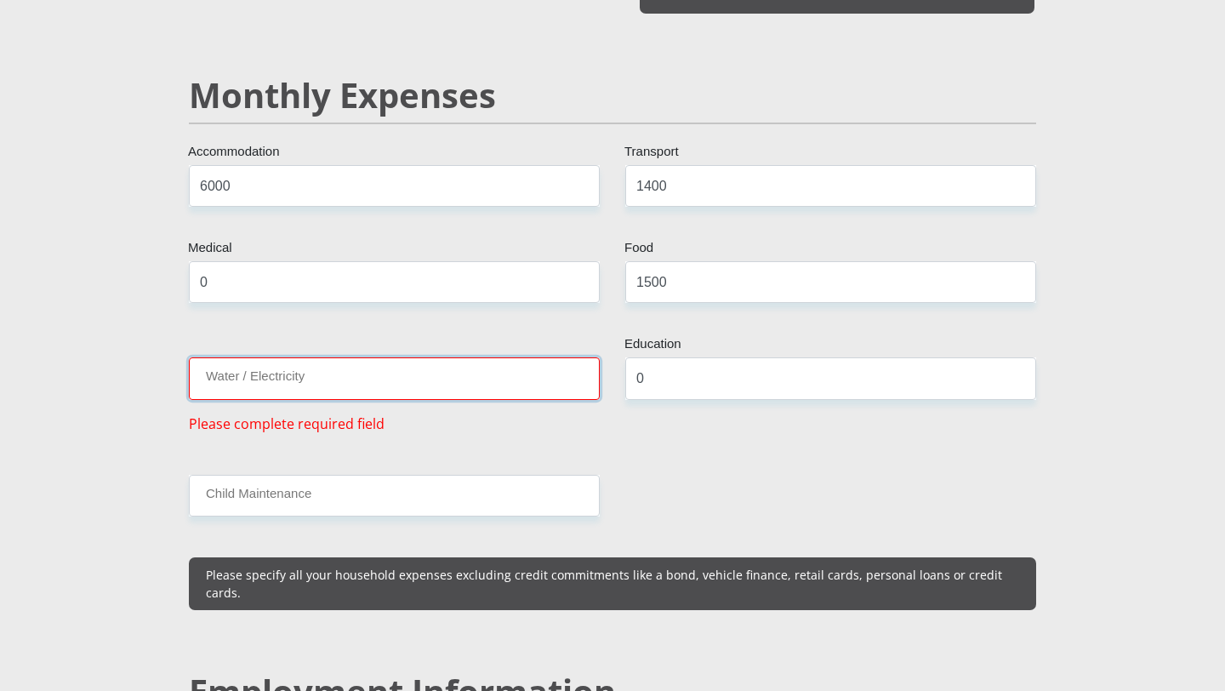
click at [554, 357] on input "Water / Electricity" at bounding box center [394, 378] width 411 height 42
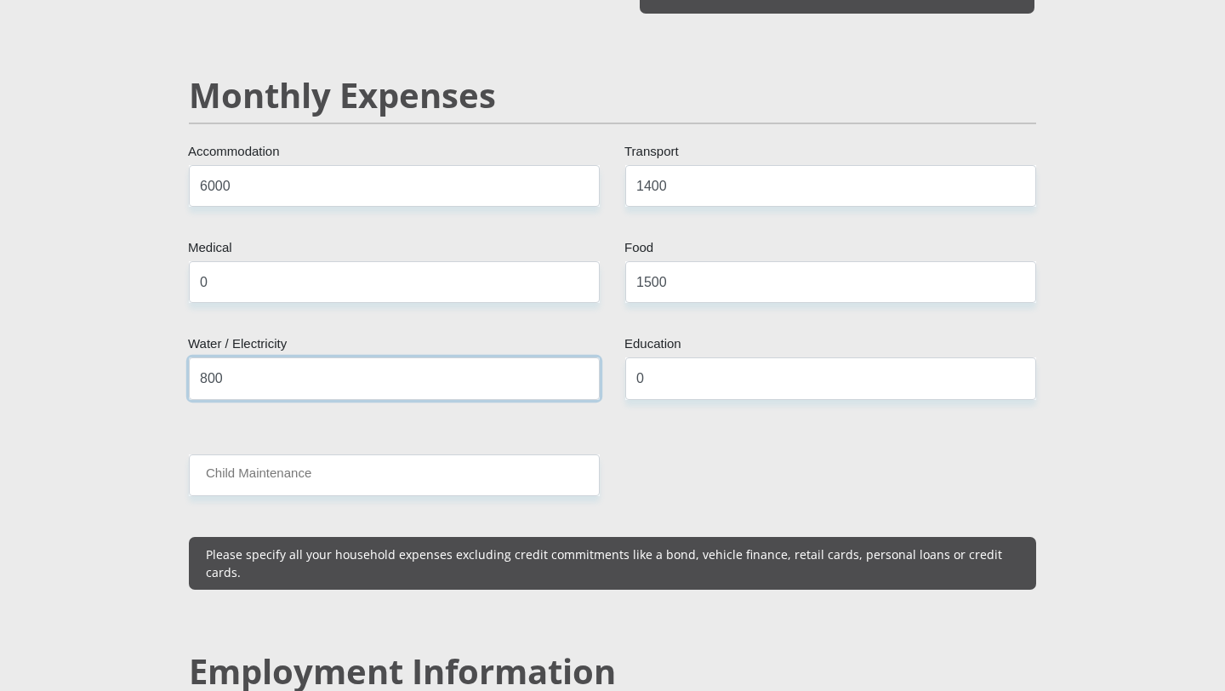
type input "800"
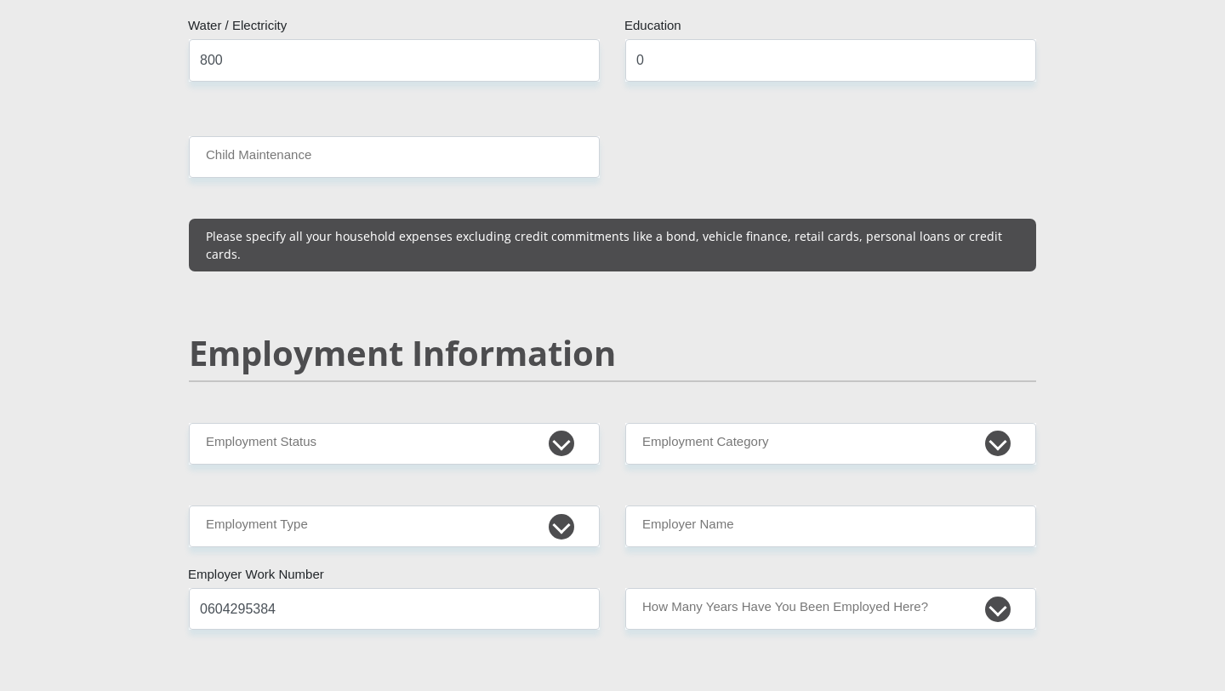
scroll to position [2315, 0]
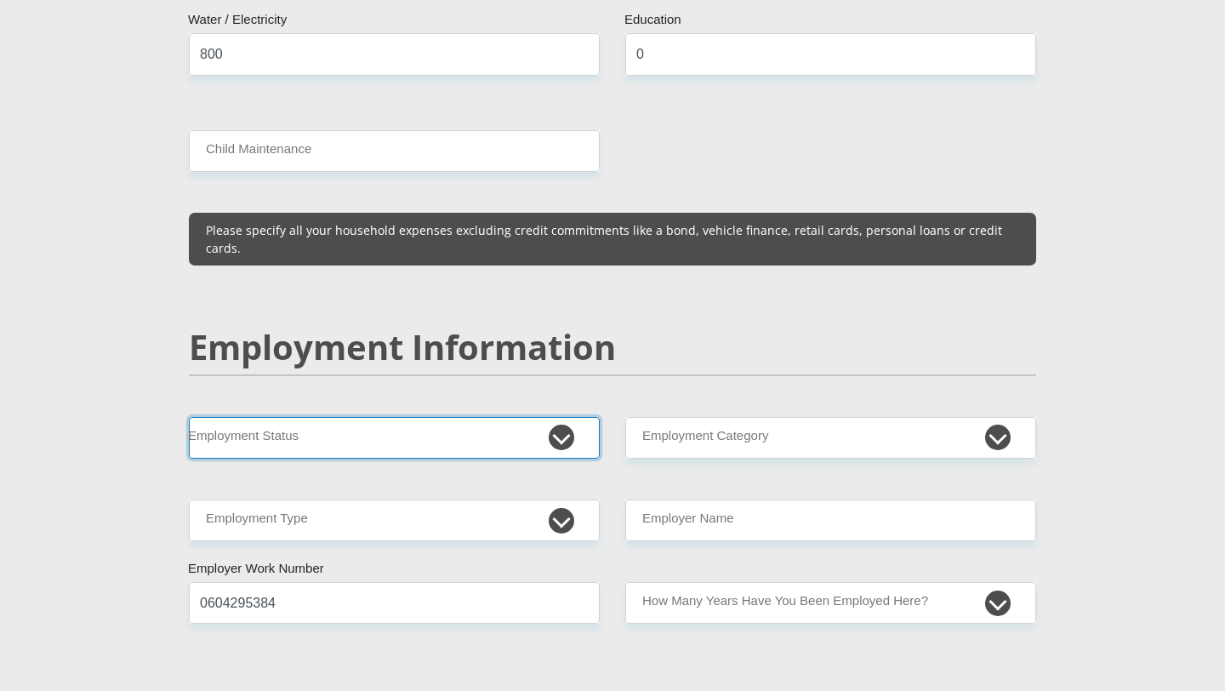
click at [509, 417] on select "Permanent/Full-time Part-time/Casual [DEMOGRAPHIC_DATA] Worker Self-Employed Ho…" at bounding box center [394, 438] width 411 height 42
select select "1"
click at [189, 417] on select "Permanent/Full-time Part-time/Casual [DEMOGRAPHIC_DATA] Worker Self-Employed Ho…" at bounding box center [394, 438] width 411 height 42
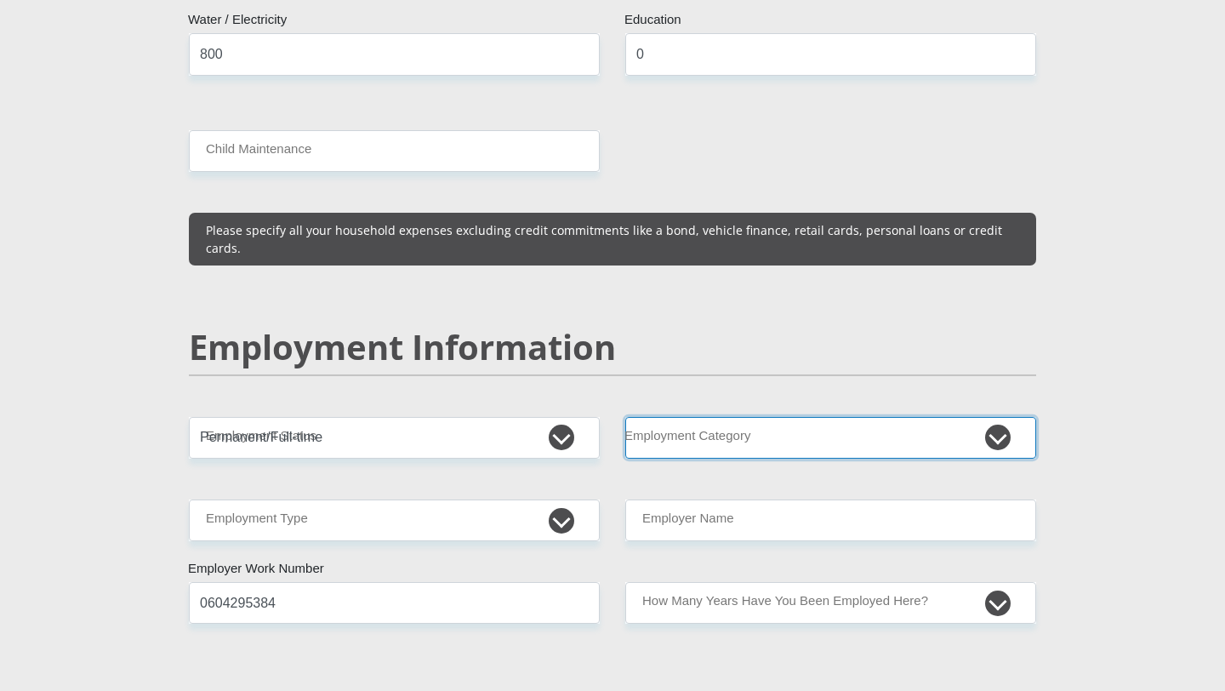
click at [675, 417] on select "AGRICULTURE ALCOHOL & TOBACCO CONSTRUCTION MATERIALS METALLURGY EQUIPMENT FOR R…" at bounding box center [830, 438] width 411 height 42
select select "17"
click at [625, 417] on select "AGRICULTURE ALCOHOL & TOBACCO CONSTRUCTION MATERIALS METALLURGY EQUIPMENT FOR R…" at bounding box center [830, 438] width 411 height 42
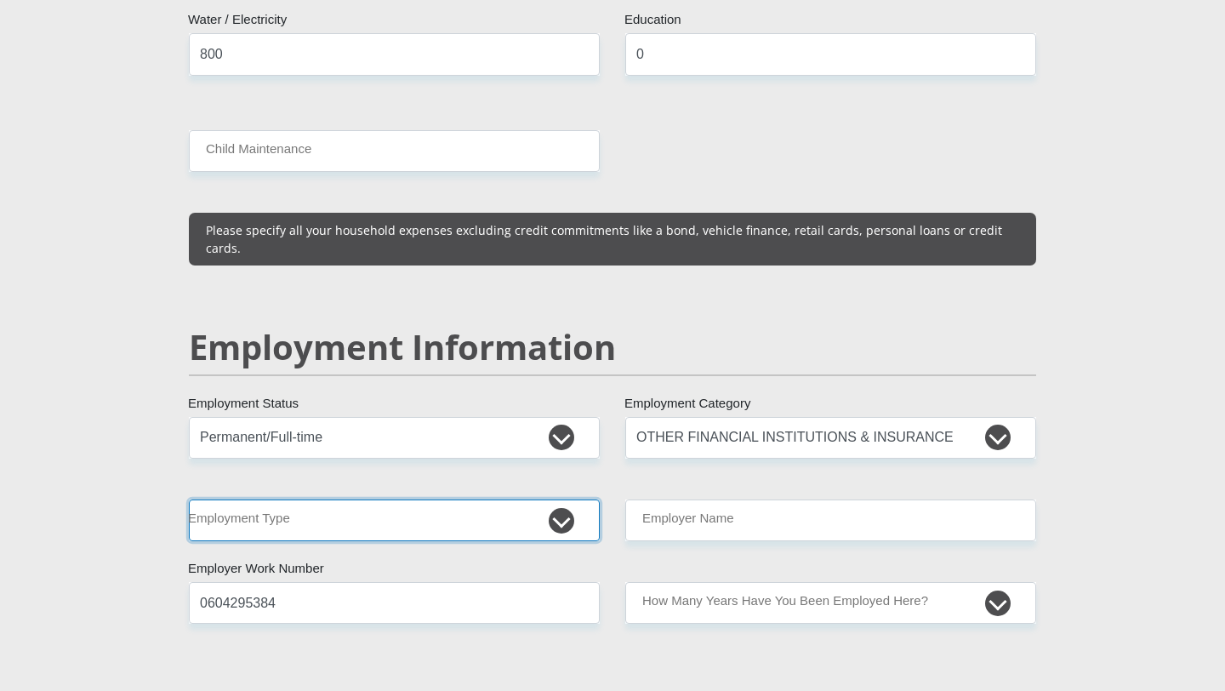
click at [486, 499] on select "College/Lecturer Craft Seller Creative Driver Executive Farmer Forces - Non Com…" at bounding box center [394, 520] width 411 height 42
select select "Unknown/Other"
click at [189, 499] on select "College/Lecturer Craft Seller Creative Driver Executive Farmer Forces - Non Com…" at bounding box center [394, 520] width 411 height 42
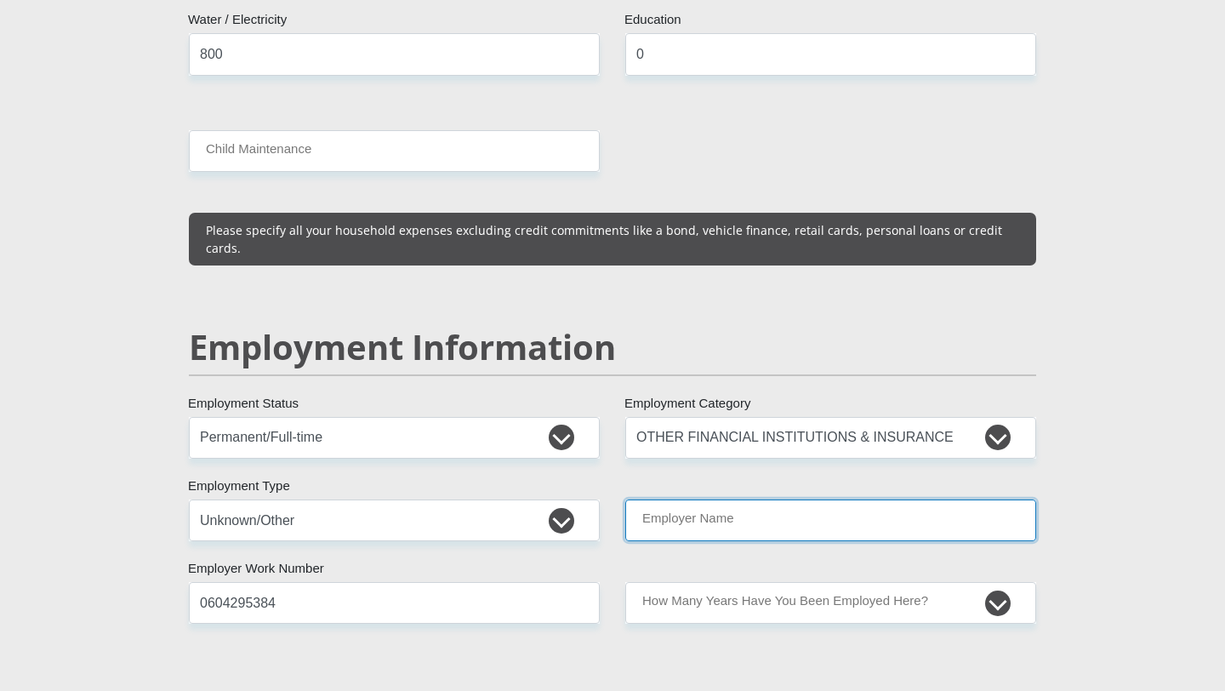
click at [740, 499] on input "Employer Name" at bounding box center [830, 520] width 411 height 42
type input "Easyfind"
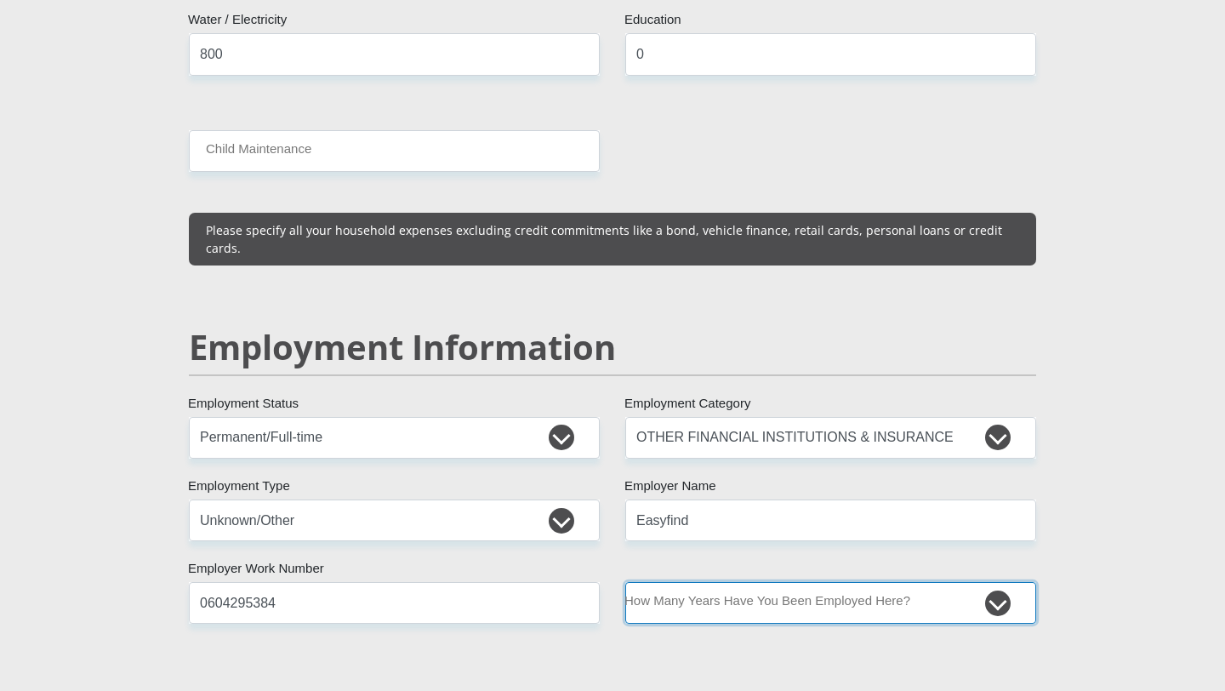
click at [750, 582] on select "less than 1 year 1-3 years 3-5 years 5+ years" at bounding box center [830, 603] width 411 height 42
select select "6"
click at [625, 582] on select "less than 1 year 1-3 years 3-5 years 5+ years" at bounding box center [830, 603] width 411 height 42
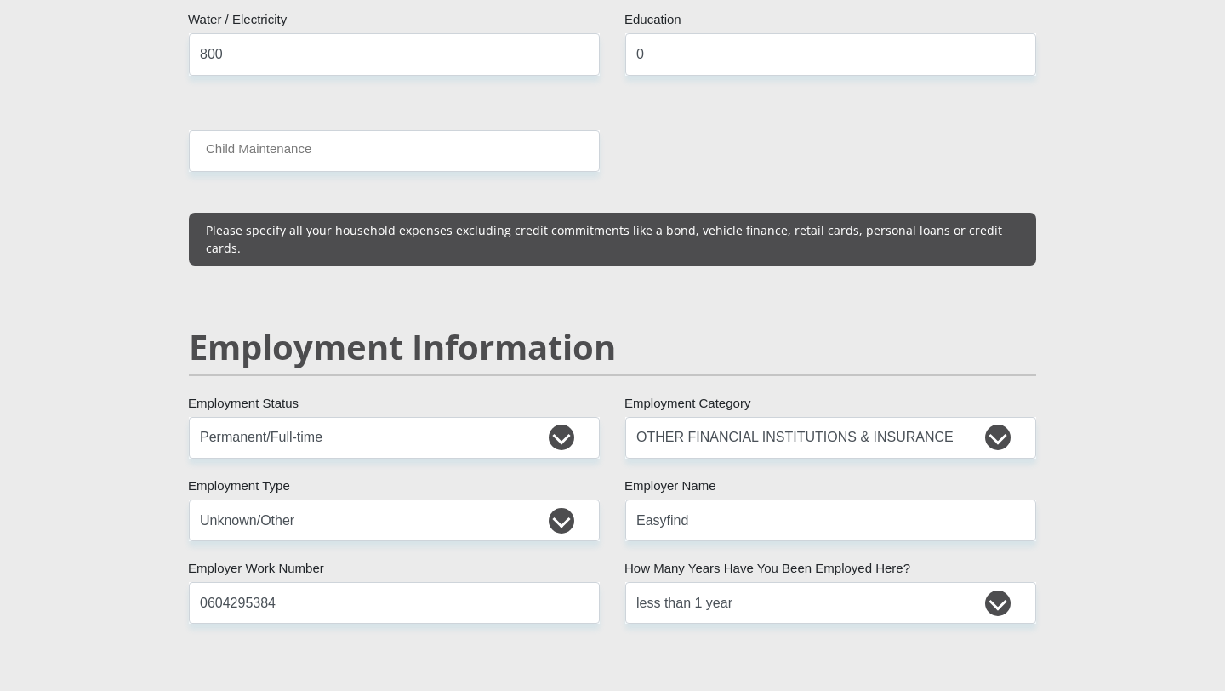
click at [596, 606] on div "Mr Ms Mrs Dr [PERSON_NAME] Title Unenhlanhla First Name Nyide Surname 961022540…" at bounding box center [612, 399] width 873 height 4853
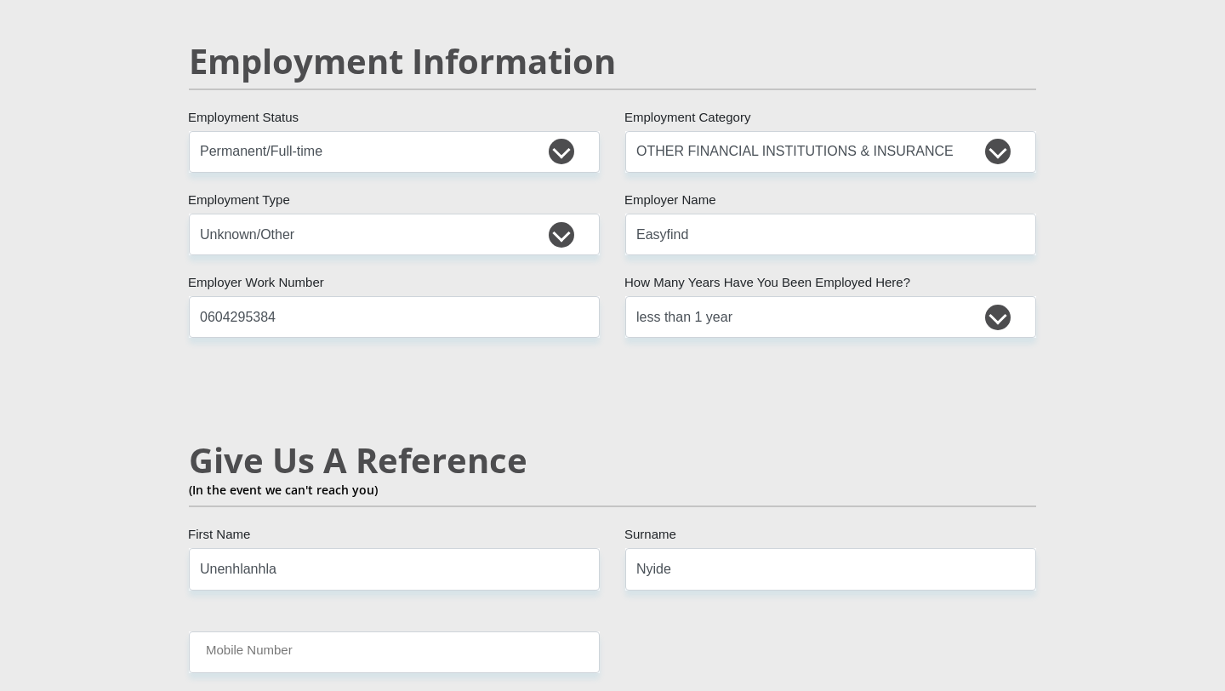
scroll to position [2725, 0]
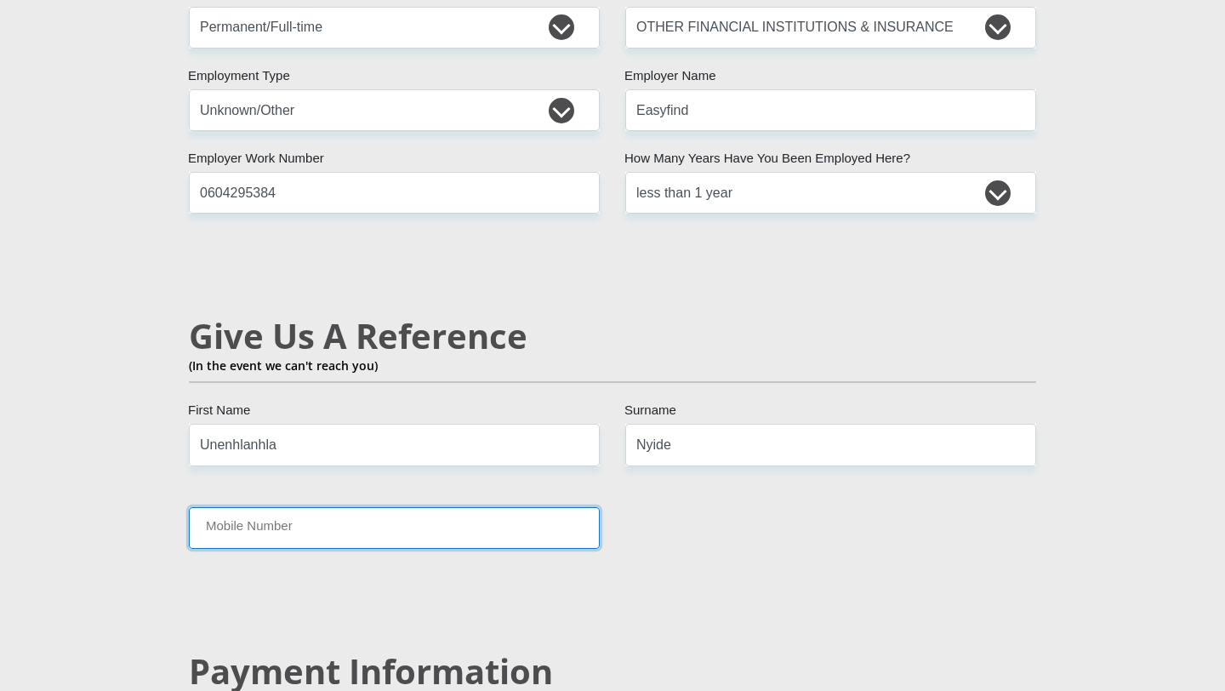
click at [550, 507] on input "Mobile Number" at bounding box center [394, 528] width 411 height 42
type input "0604295384"
click at [389, 424] on input "Unenhlanhla" at bounding box center [394, 445] width 411 height 42
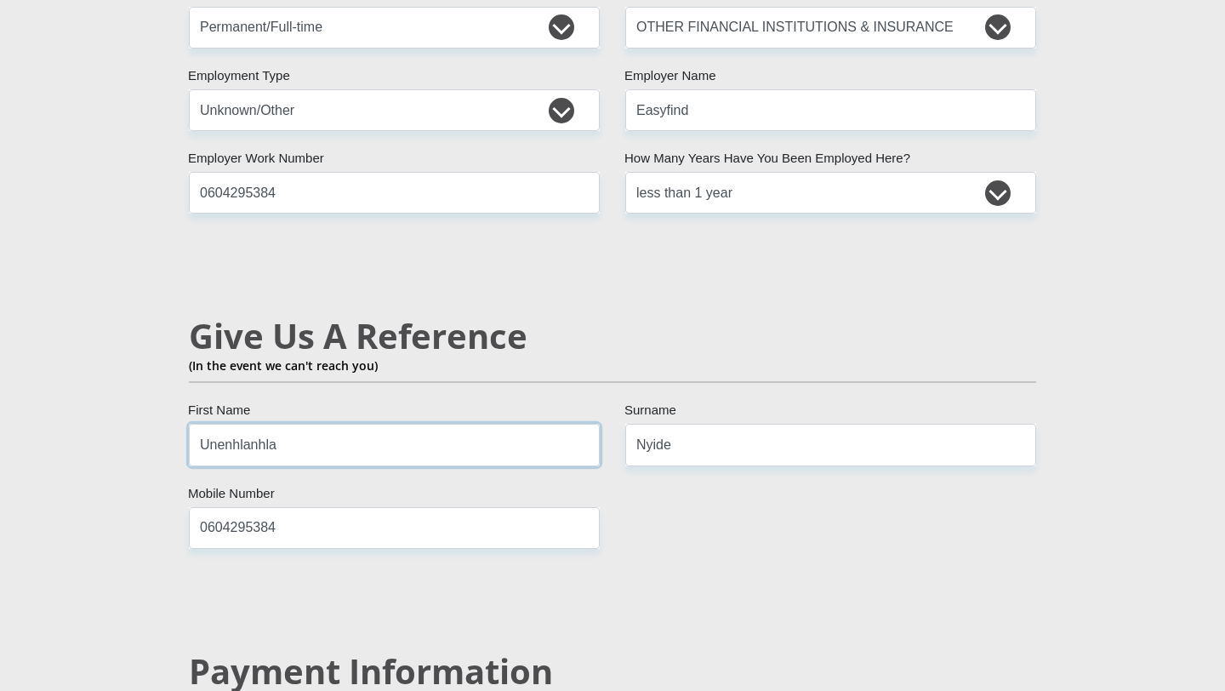
click at [389, 424] on input "Unenhlanhla" at bounding box center [394, 445] width 411 height 42
type input "Nhlanhla"
click at [531, 507] on input "0604295384" at bounding box center [394, 528] width 411 height 42
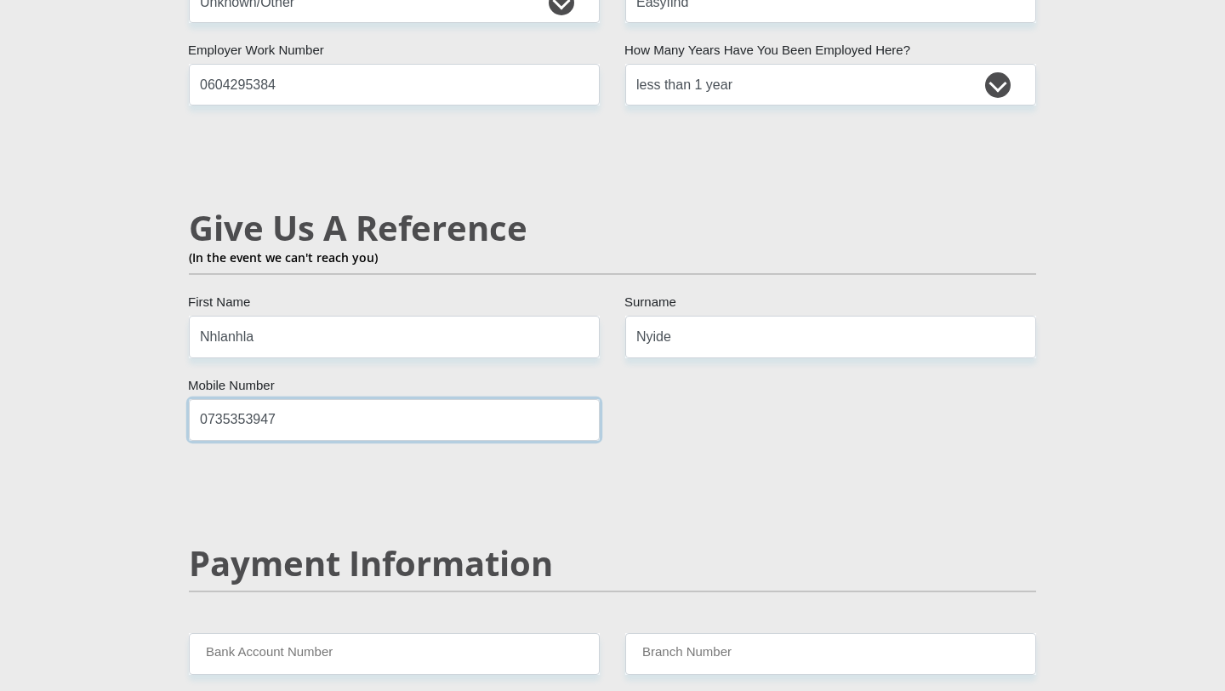
scroll to position [2934, 0]
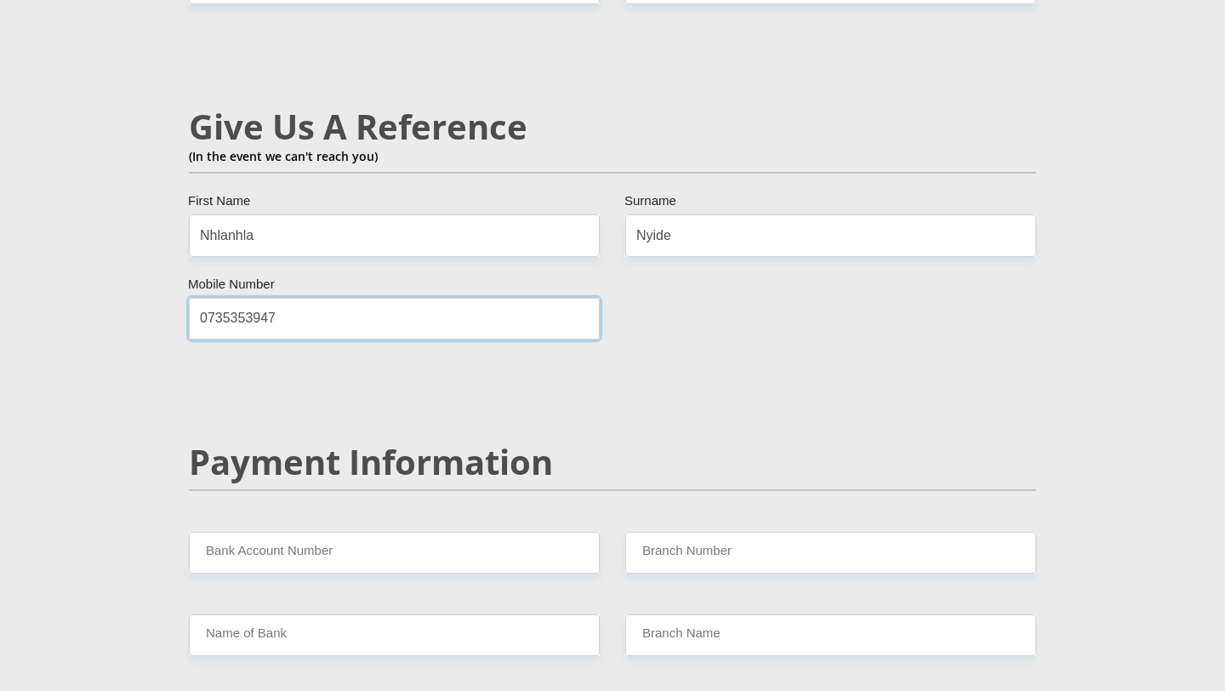
type input "0735353947"
click at [523, 532] on input "Bank Account Number" at bounding box center [394, 553] width 411 height 42
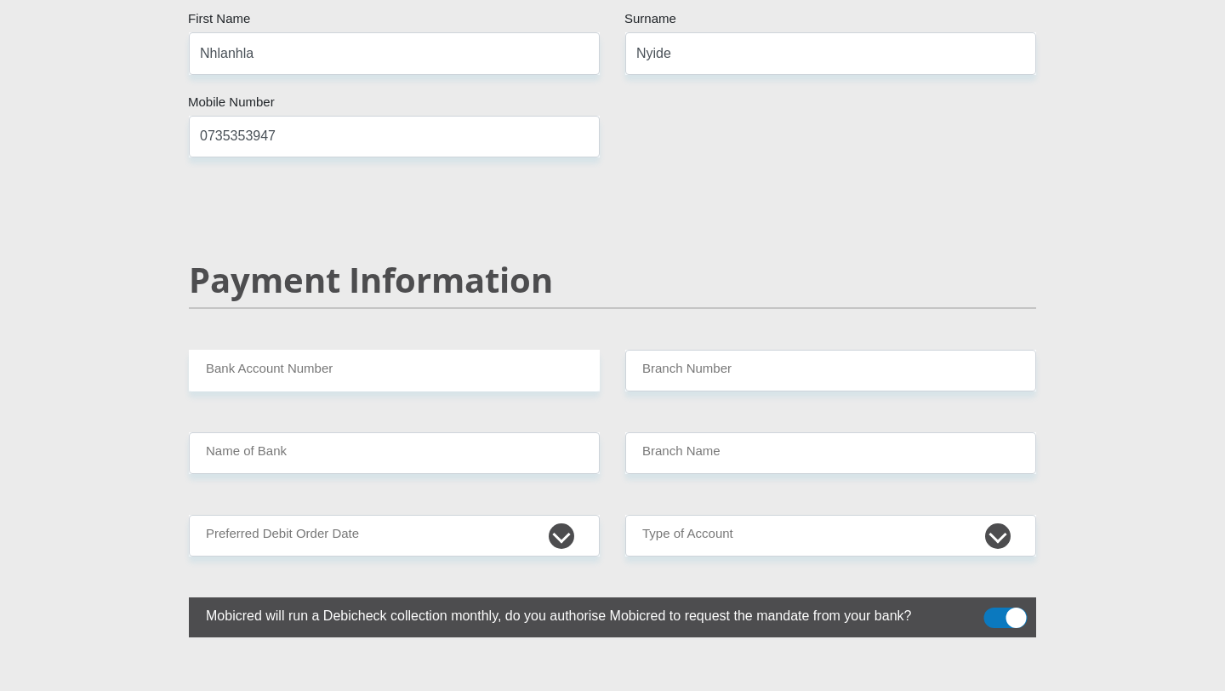
scroll to position [3117, 0]
click at [493, 349] on input "Bank Account Number" at bounding box center [394, 370] width 411 height 42
type input "10462259422"
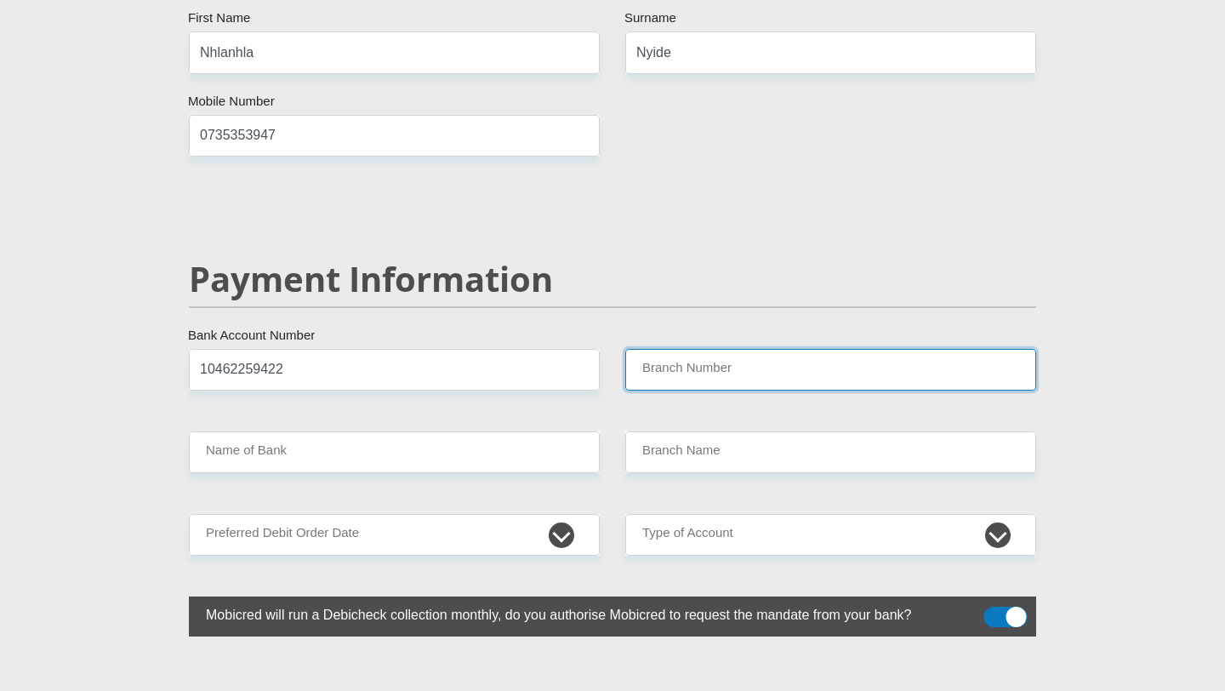
click at [687, 349] on input "Branch Number" at bounding box center [830, 370] width 411 height 42
type input "679000"
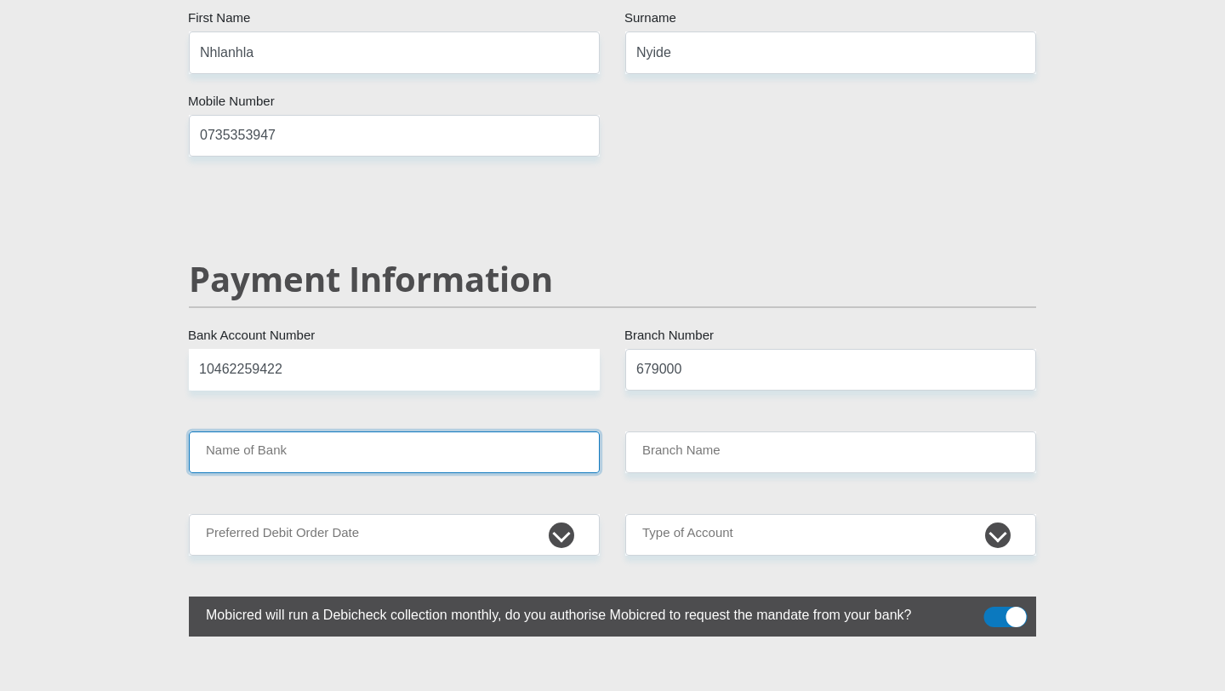
click at [494, 431] on input "Name of Bank" at bounding box center [394, 452] width 411 height 42
type input "DISCOVERY BANK LTD"
type input "DISCOVERY UNIVERSAL BRANCH"
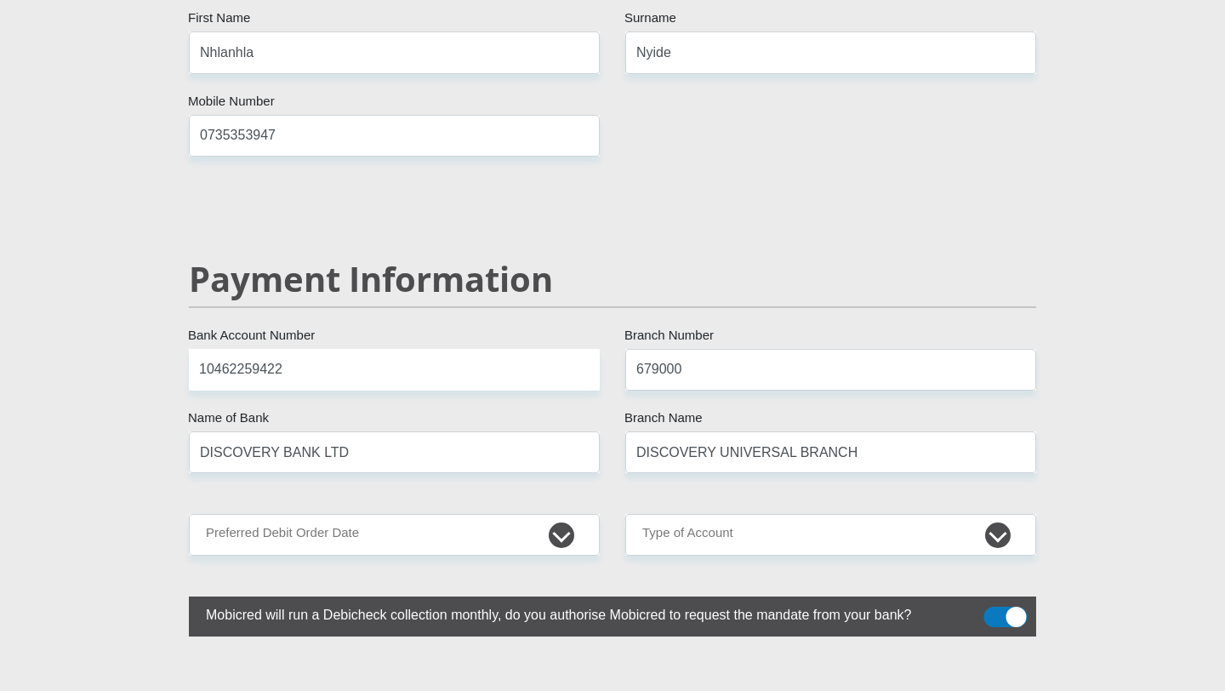
click at [569, 514] on select "1st 2nd 3rd 4th 5th 7th 18th 19th 20th 21st 22nd 23rd 24th 25th 26th 27th 28th …" at bounding box center [394, 535] width 411 height 42
select select "30"
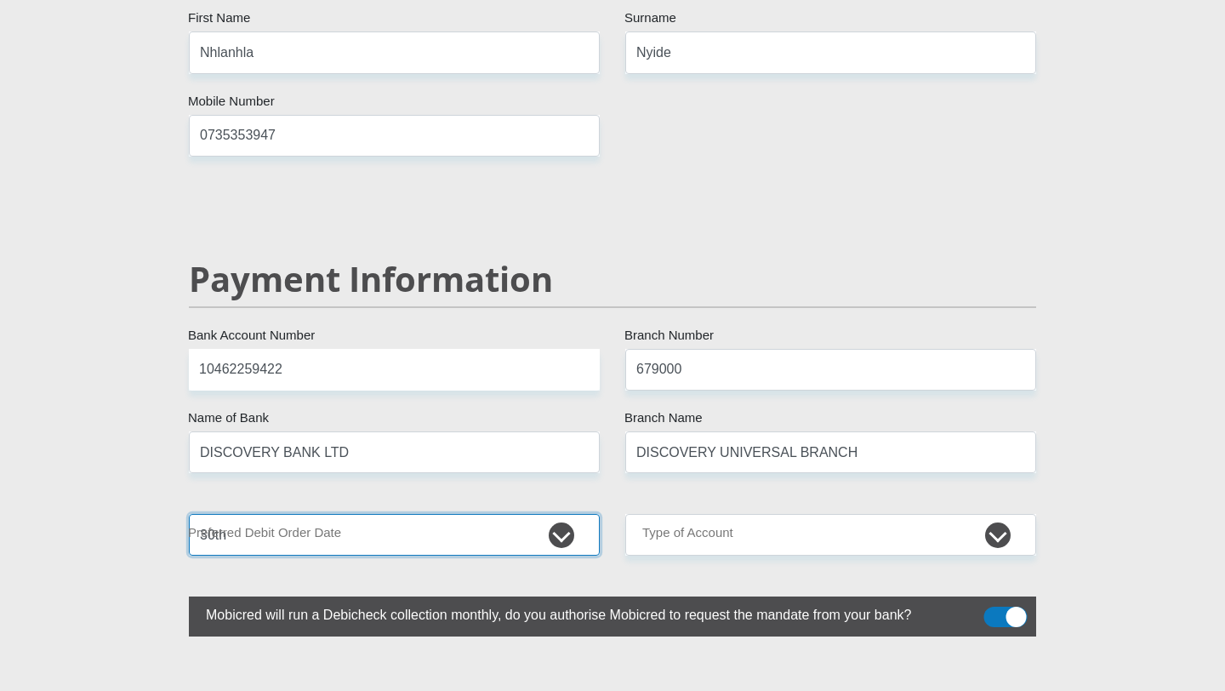
click at [189, 514] on select "1st 2nd 3rd 4th 5th 7th 18th 19th 20th 21st 22nd 23rd 24th 25th 26th 27th 28th …" at bounding box center [394, 535] width 411 height 42
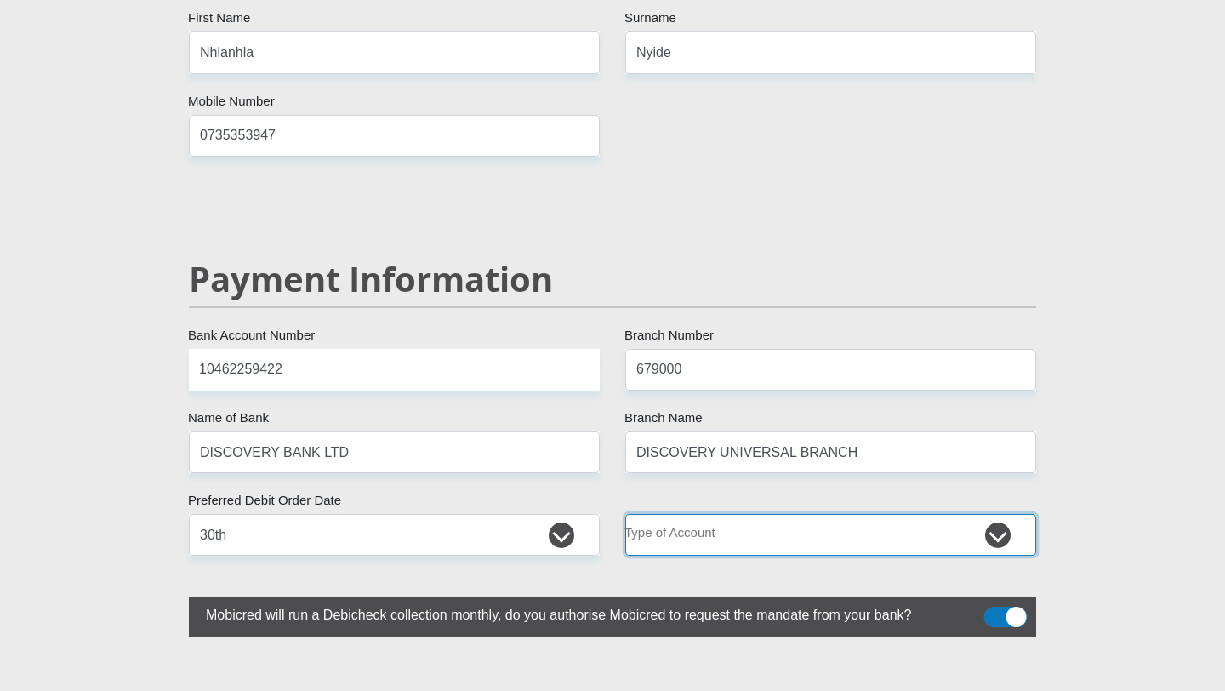
click at [733, 514] on select "Cheque Savings" at bounding box center [830, 535] width 411 height 42
select select "SAV"
click at [625, 514] on select "Cheque Savings" at bounding box center [830, 535] width 411 height 42
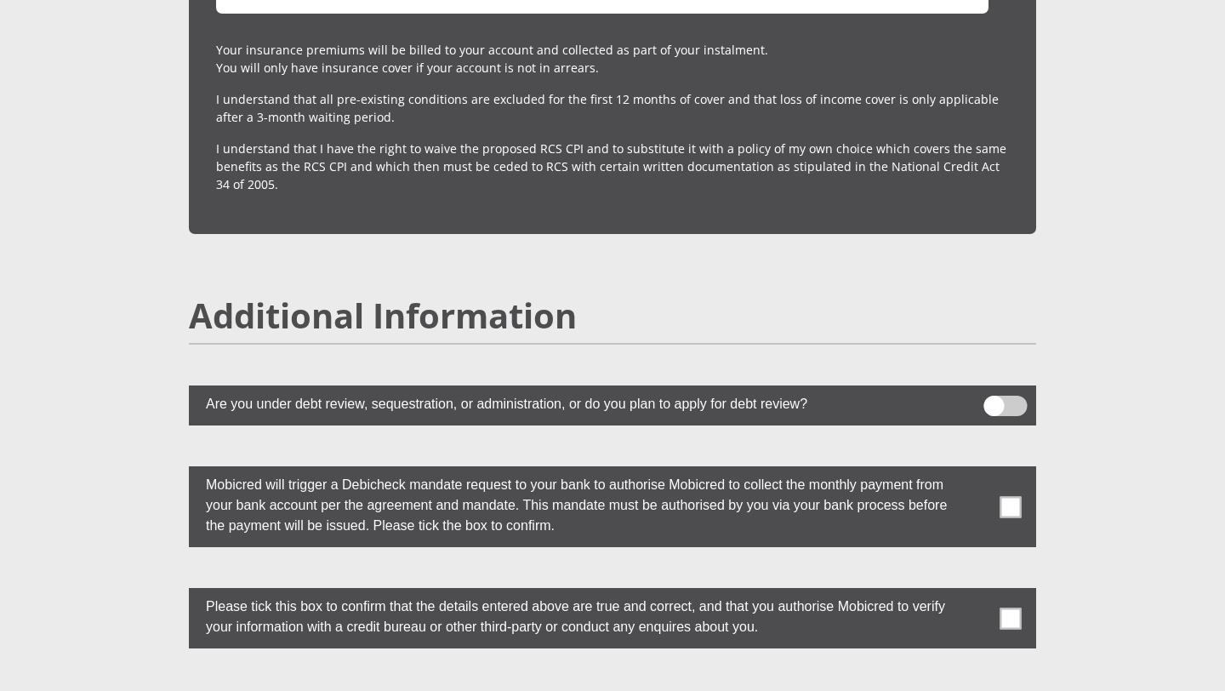
scroll to position [4406, 0]
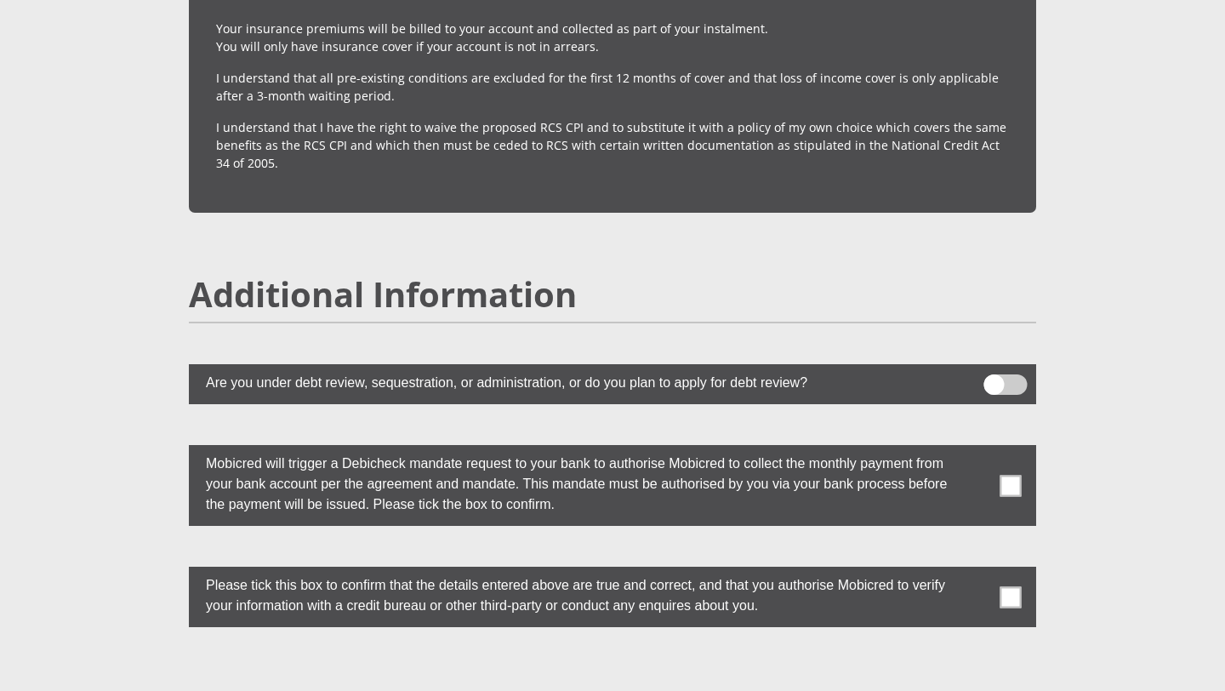
click at [1009, 586] on span at bounding box center [1010, 596] width 21 height 21
click at [977, 571] on input "checkbox" at bounding box center [977, 571] width 0 height 0
click at [1012, 475] on span at bounding box center [1010, 485] width 21 height 21
click at [977, 449] on input "checkbox" at bounding box center [977, 449] width 0 height 0
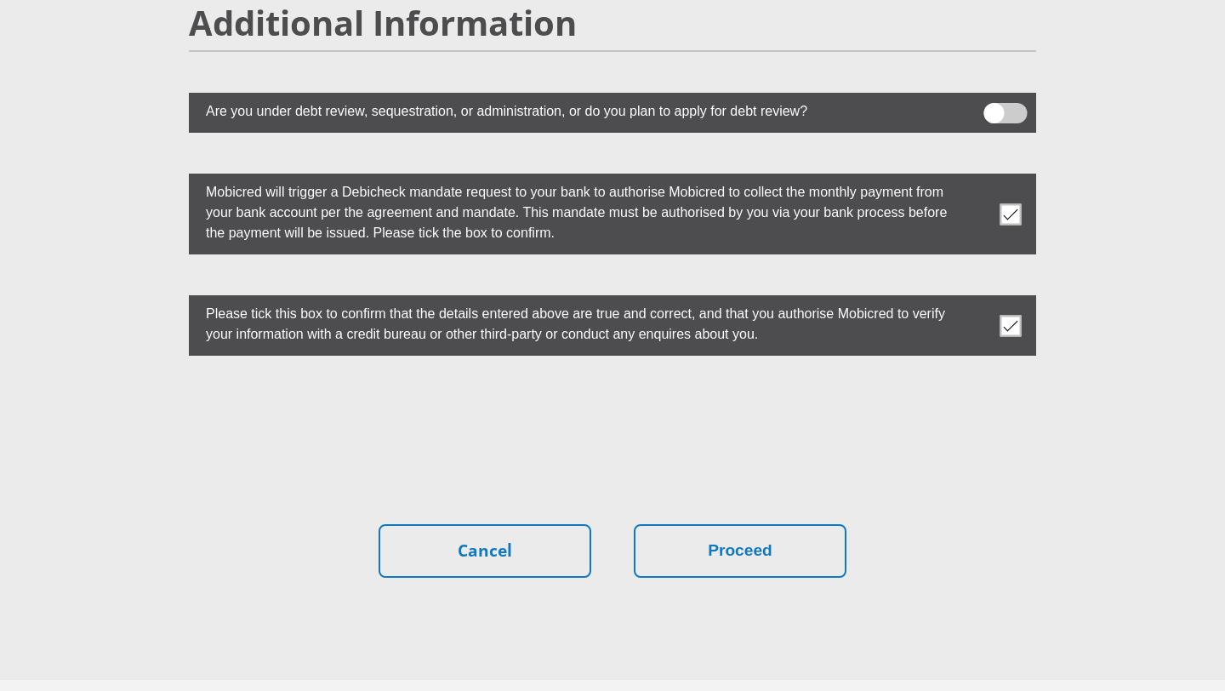
scroll to position [4725, 0]
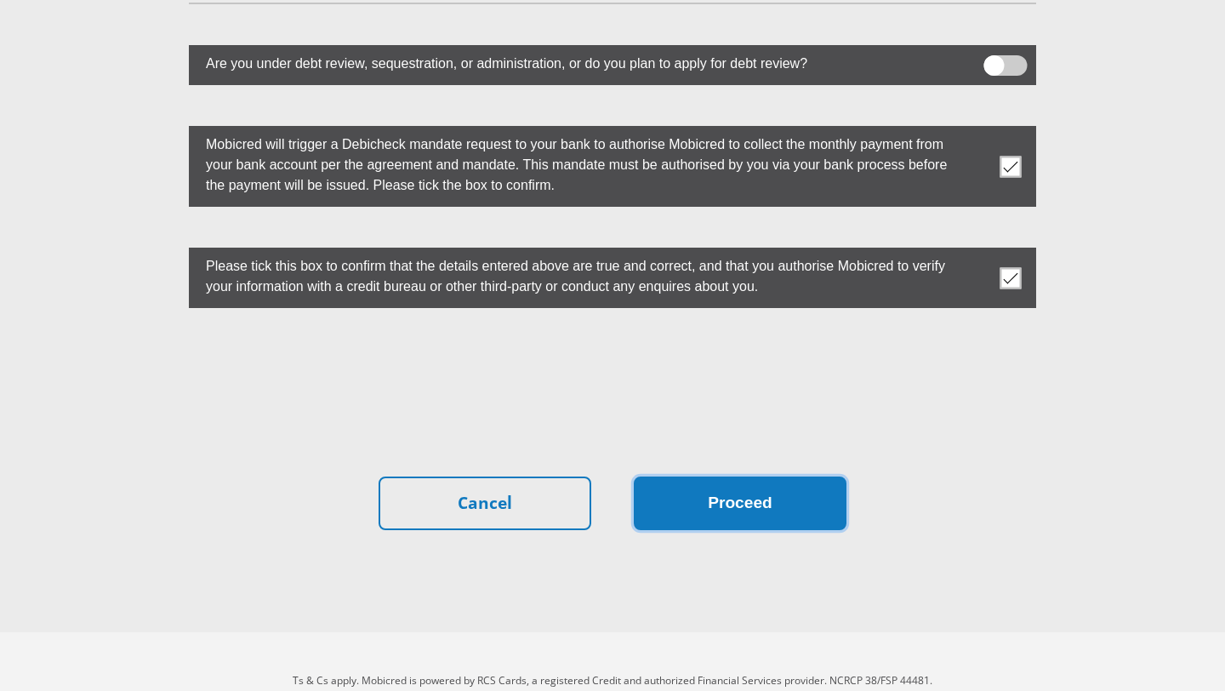
click at [683, 476] on button "Proceed" at bounding box center [740, 503] width 213 height 54
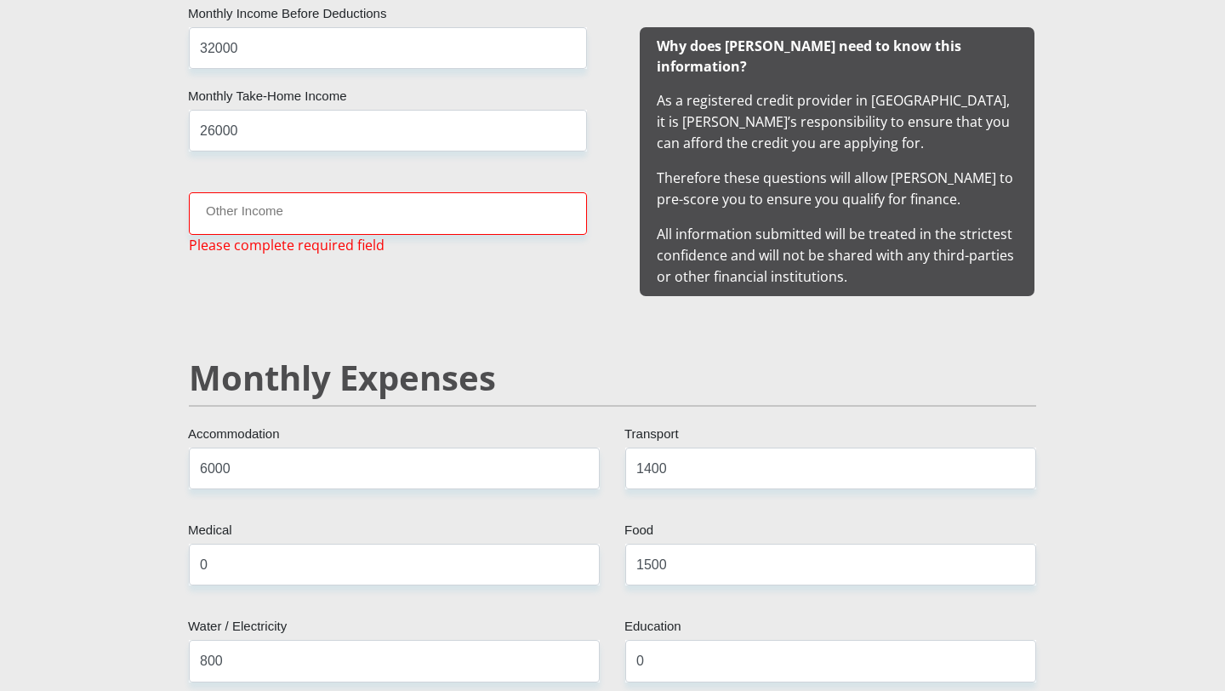
scroll to position [1687, 0]
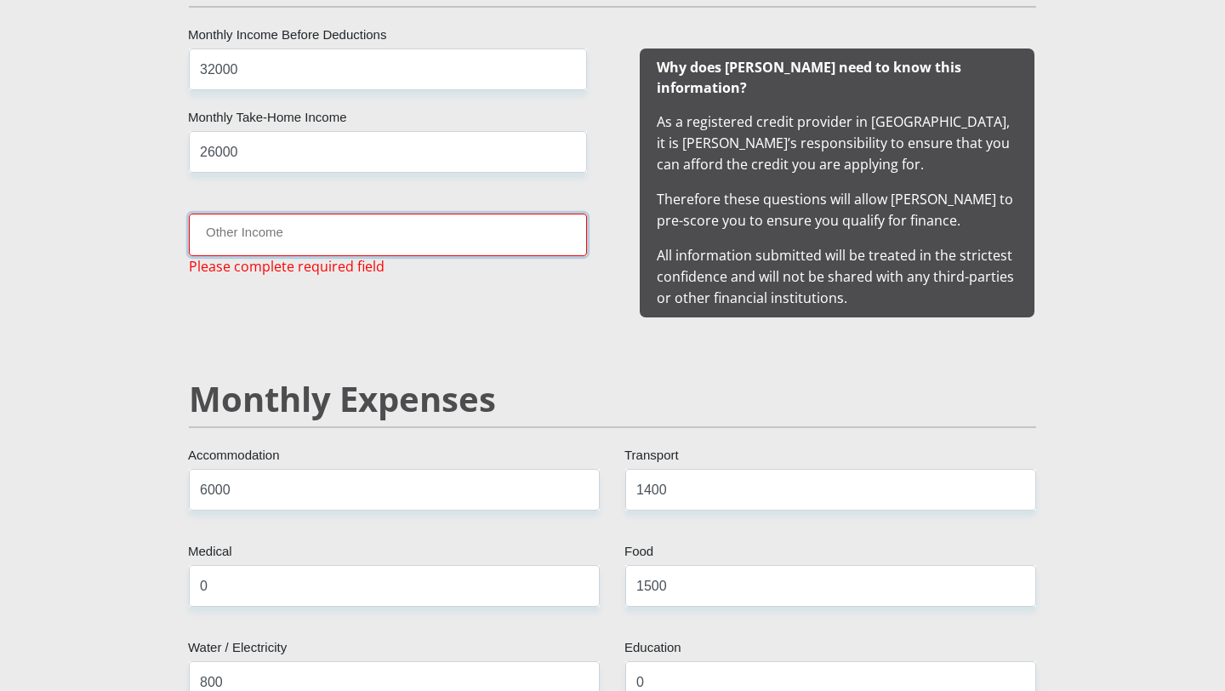
click at [465, 240] on input "Other Income" at bounding box center [388, 235] width 398 height 42
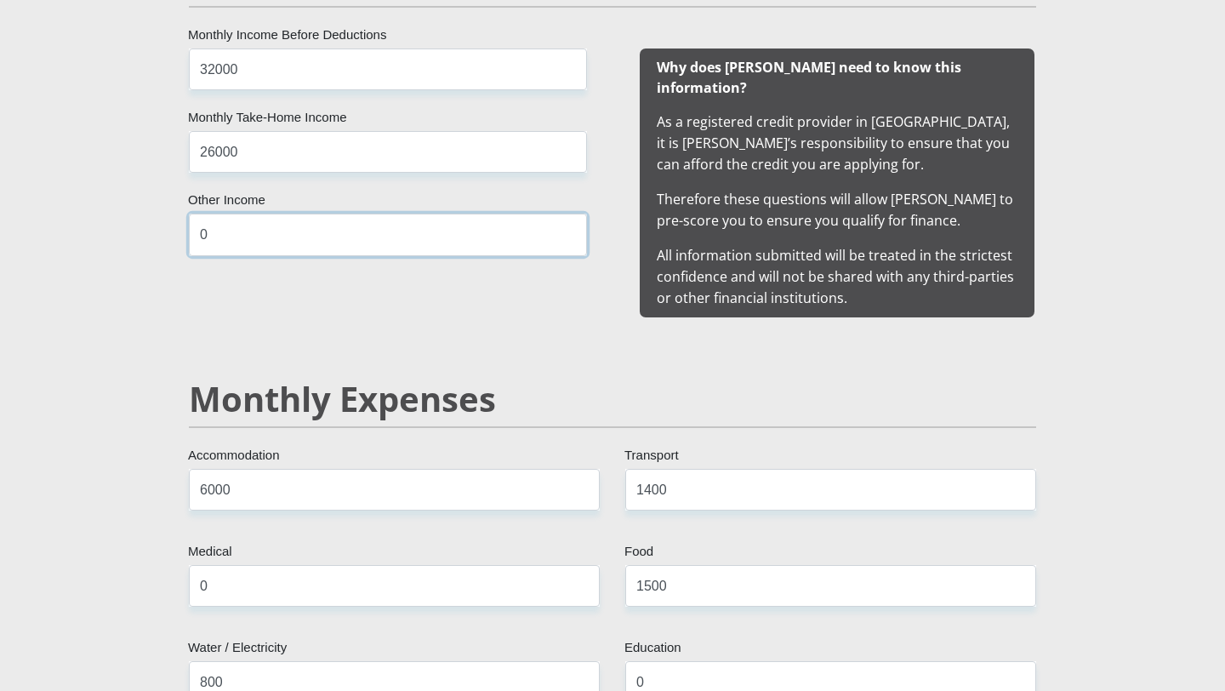
type input "0"
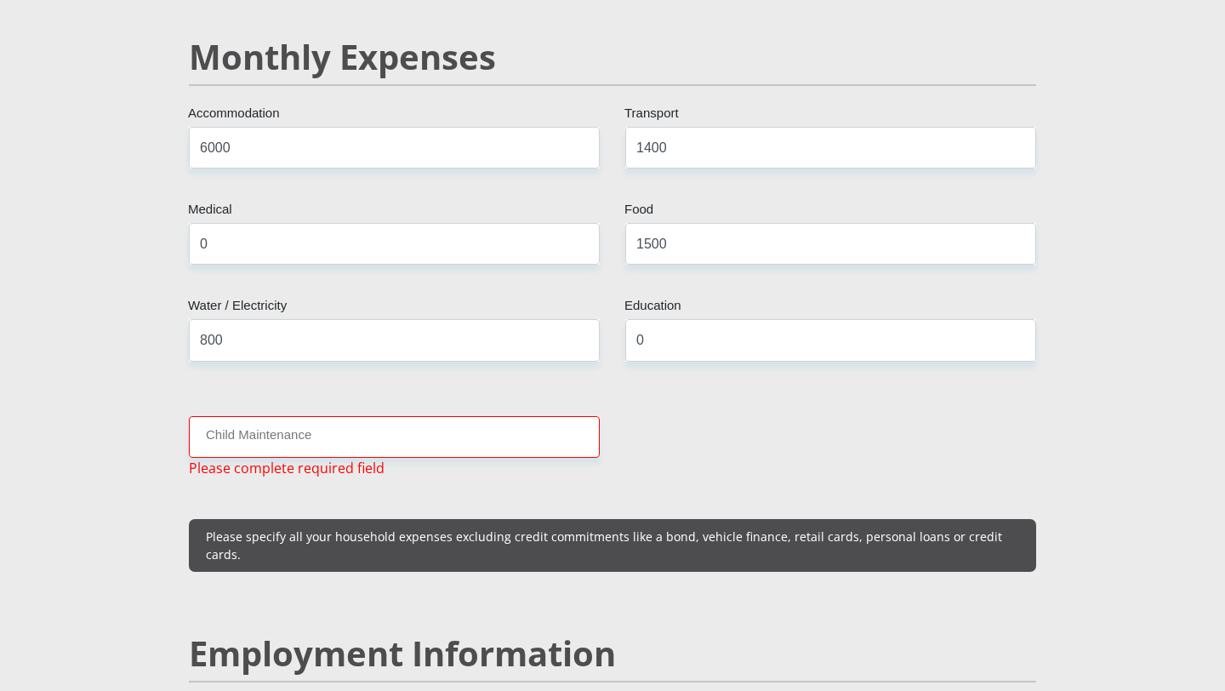
scroll to position [1925, 0]
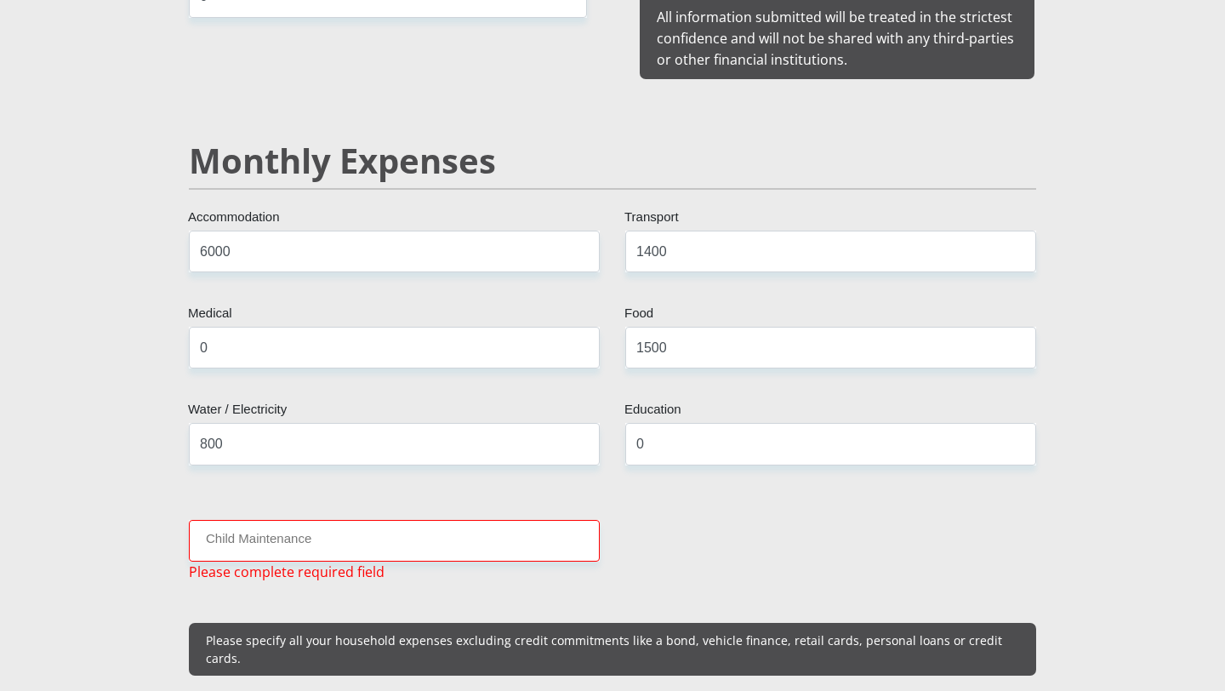
click at [482, 520] on input "Child Maintenance" at bounding box center [394, 541] width 411 height 42
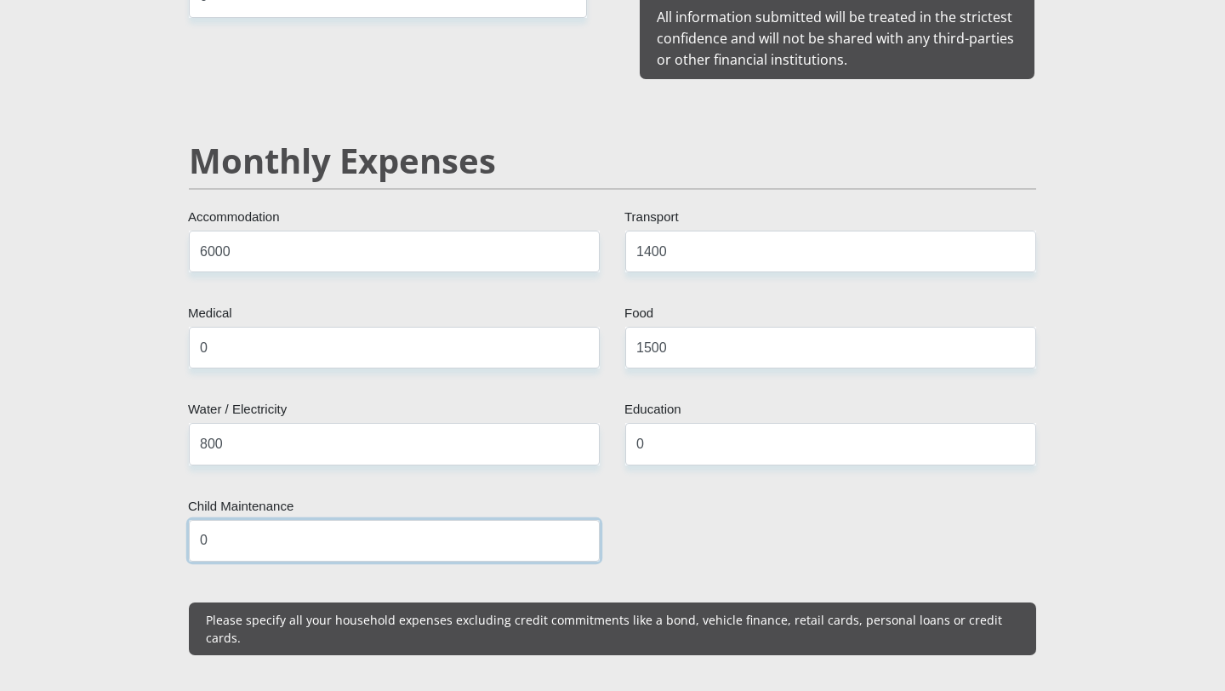
type input "0"
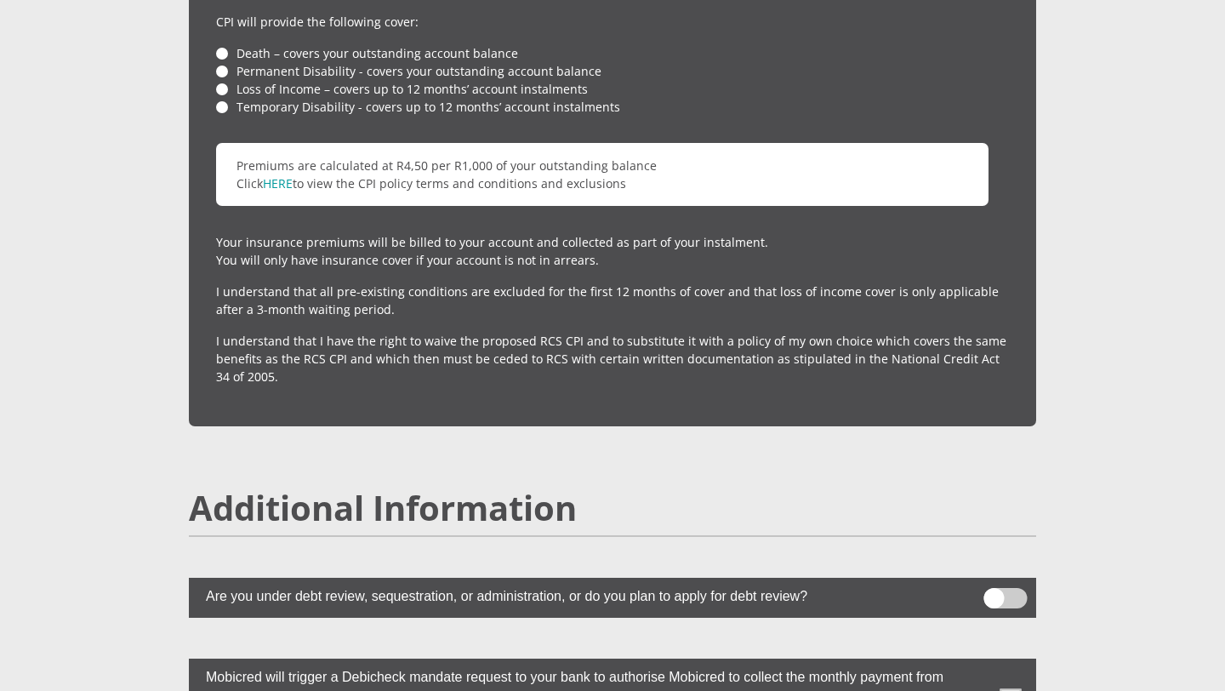
scroll to position [4725, 0]
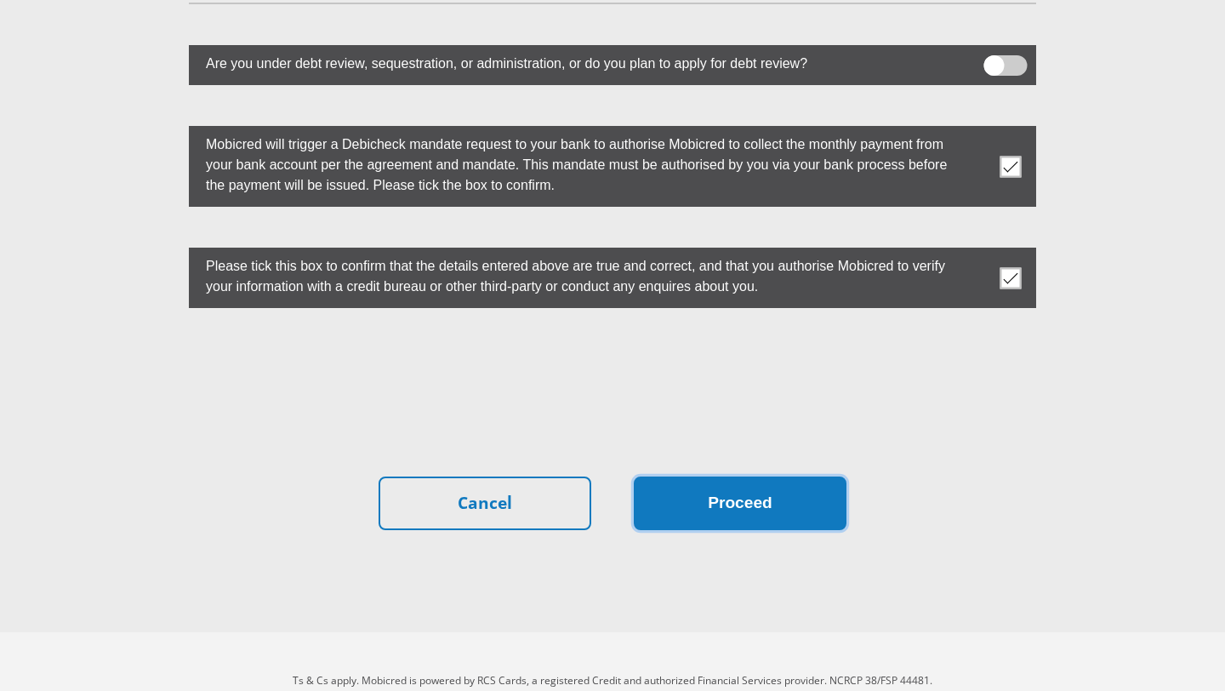
click at [699, 485] on button "Proceed" at bounding box center [740, 503] width 213 height 54
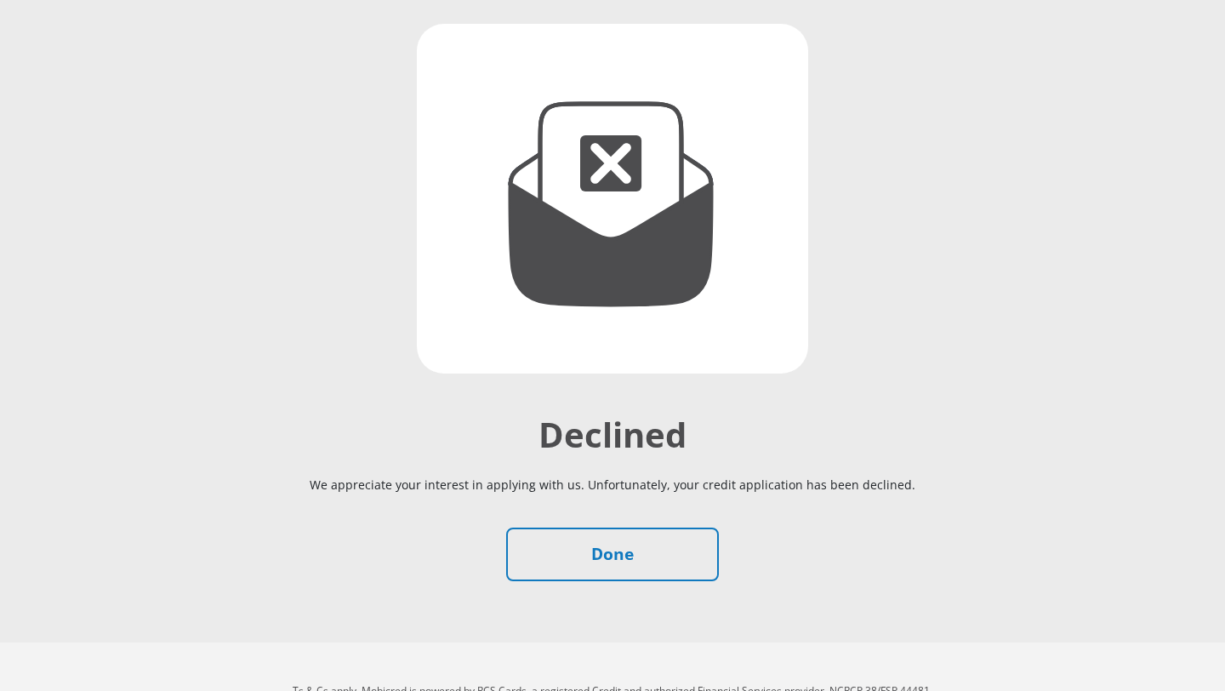
scroll to position [222, 0]
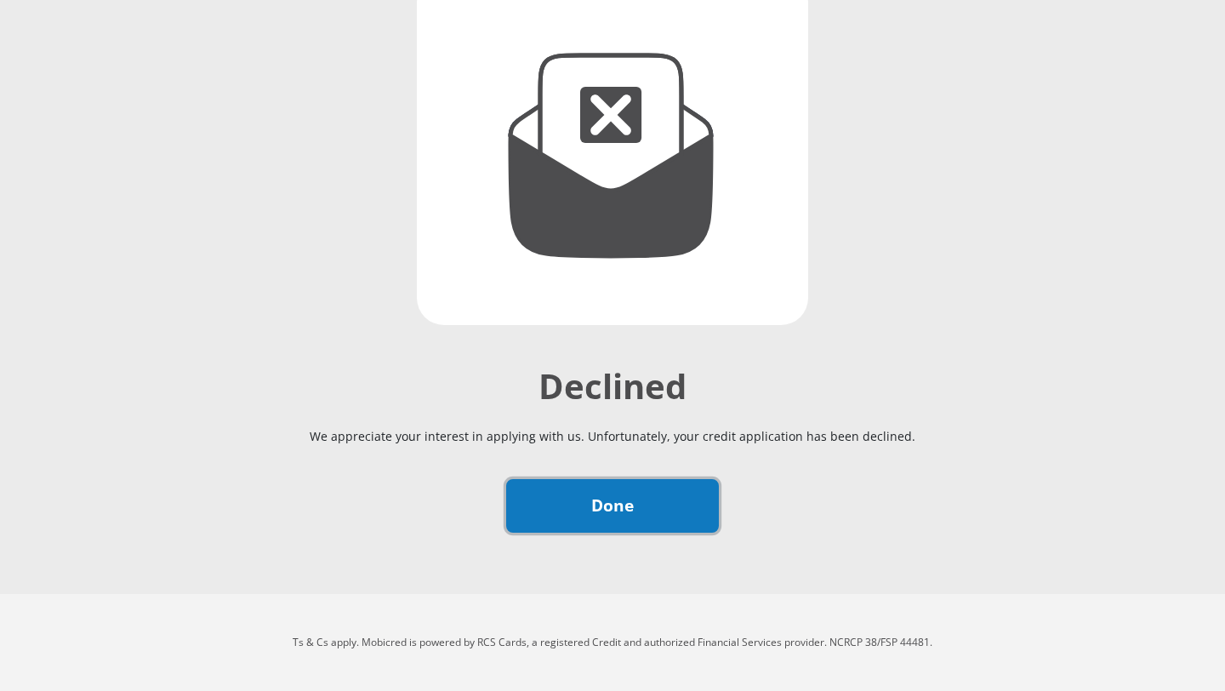
click at [687, 508] on link "Done" at bounding box center [612, 506] width 213 height 54
